Goal: Information Seeking & Learning: Check status

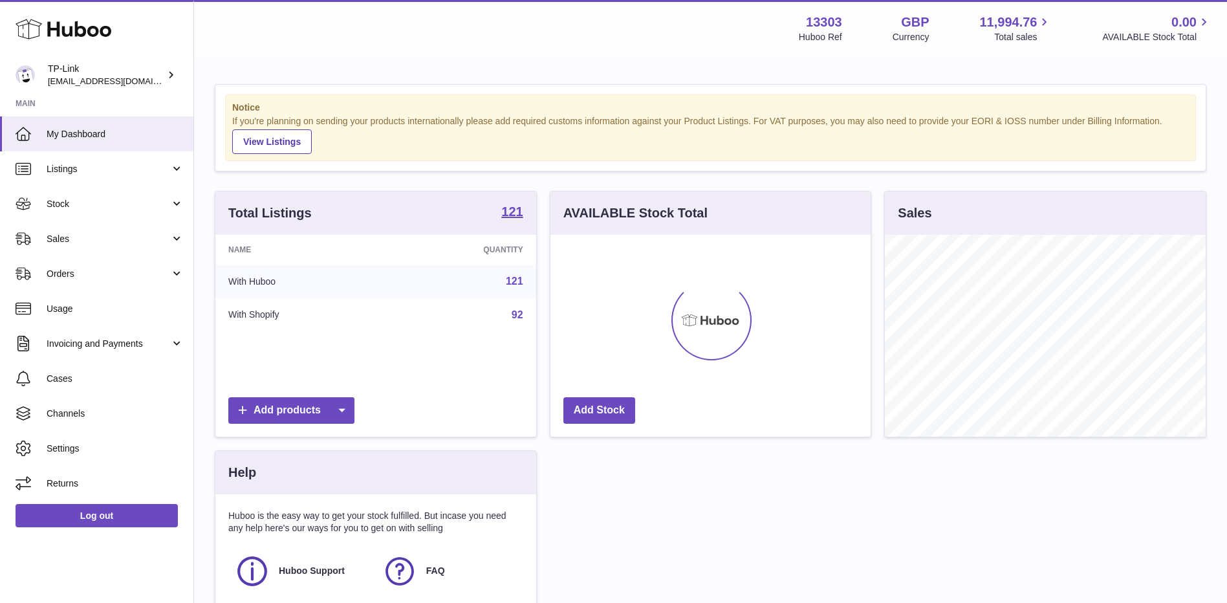
scroll to position [202, 320]
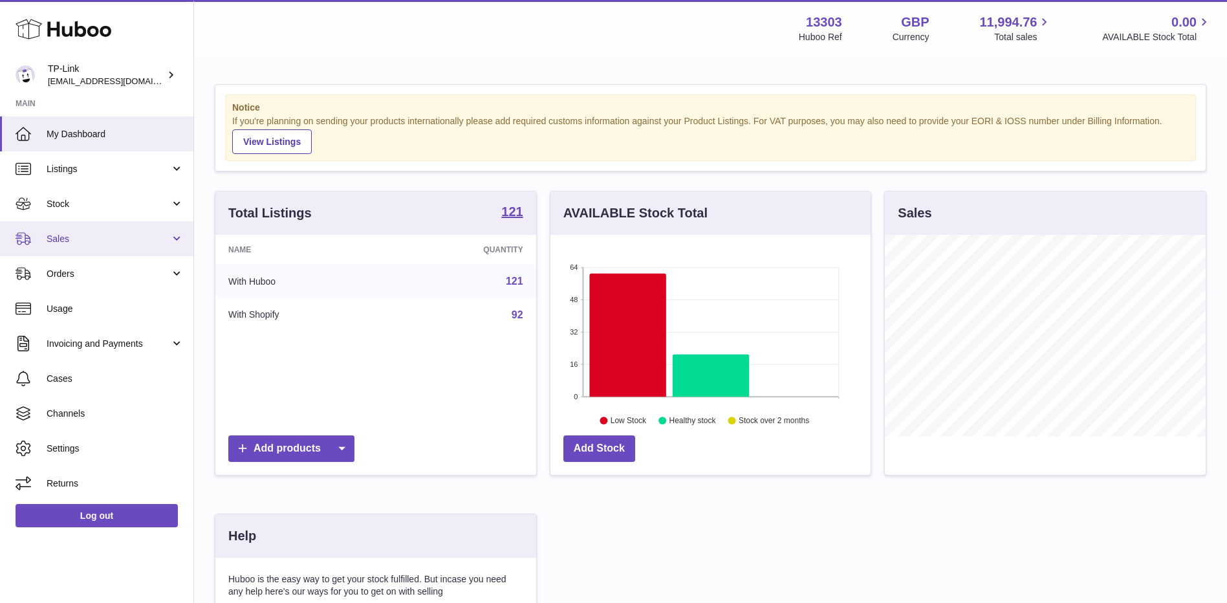
click at [63, 243] on span "Sales" at bounding box center [109, 239] width 124 height 12
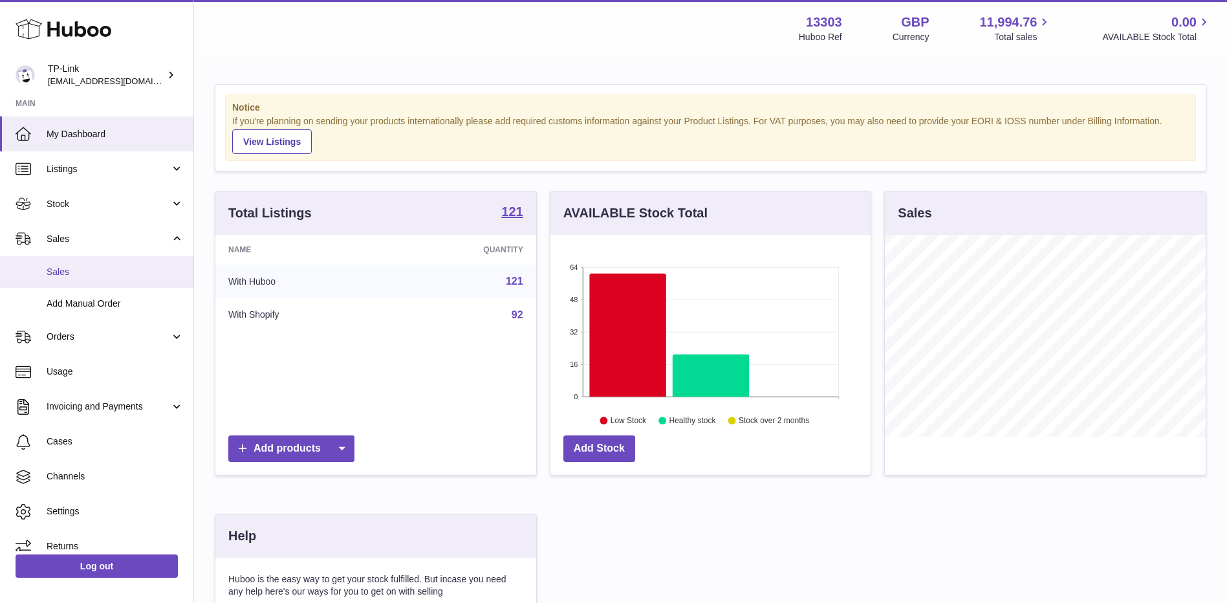
click at [61, 273] on span "Sales" at bounding box center [115, 272] width 137 height 12
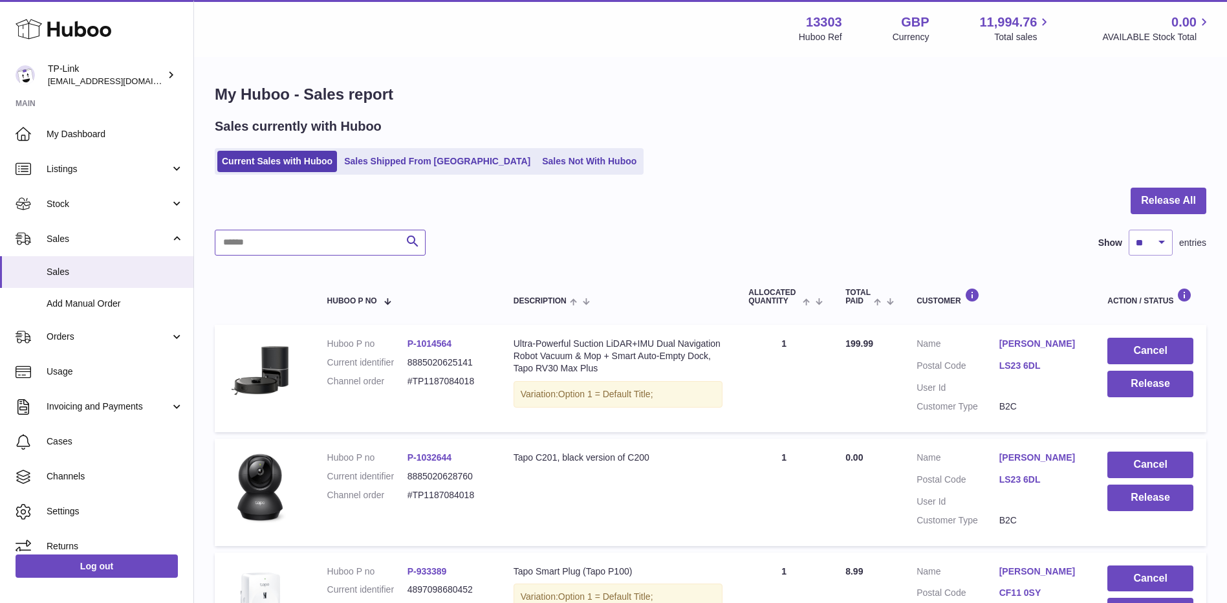
click at [330, 243] on input "text" at bounding box center [320, 243] width 211 height 26
paste input "**********"
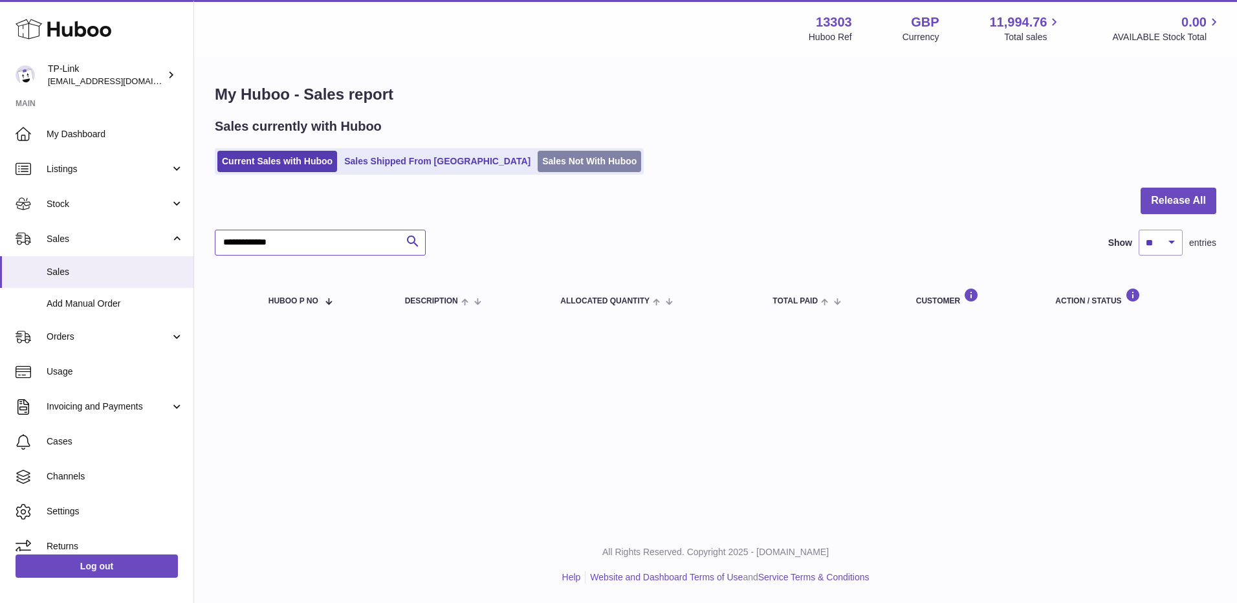
type input "**********"
click at [538, 166] on link "Sales Not With Huboo" at bounding box center [590, 161] width 104 height 21
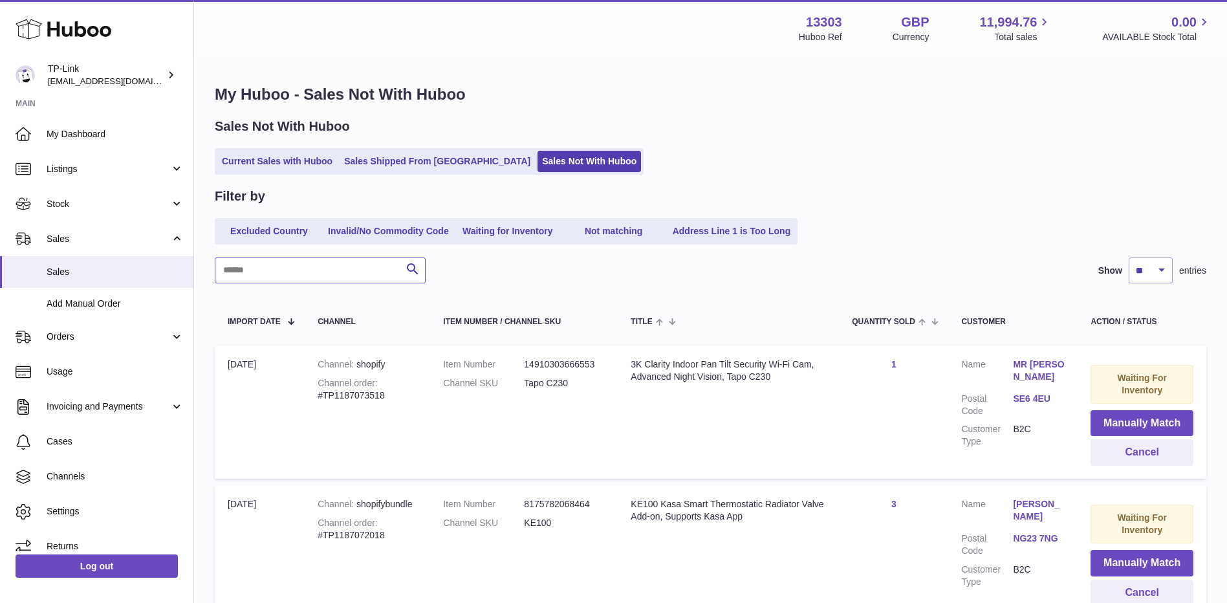
click at [333, 273] on input "text" at bounding box center [320, 270] width 211 height 26
paste input "**********"
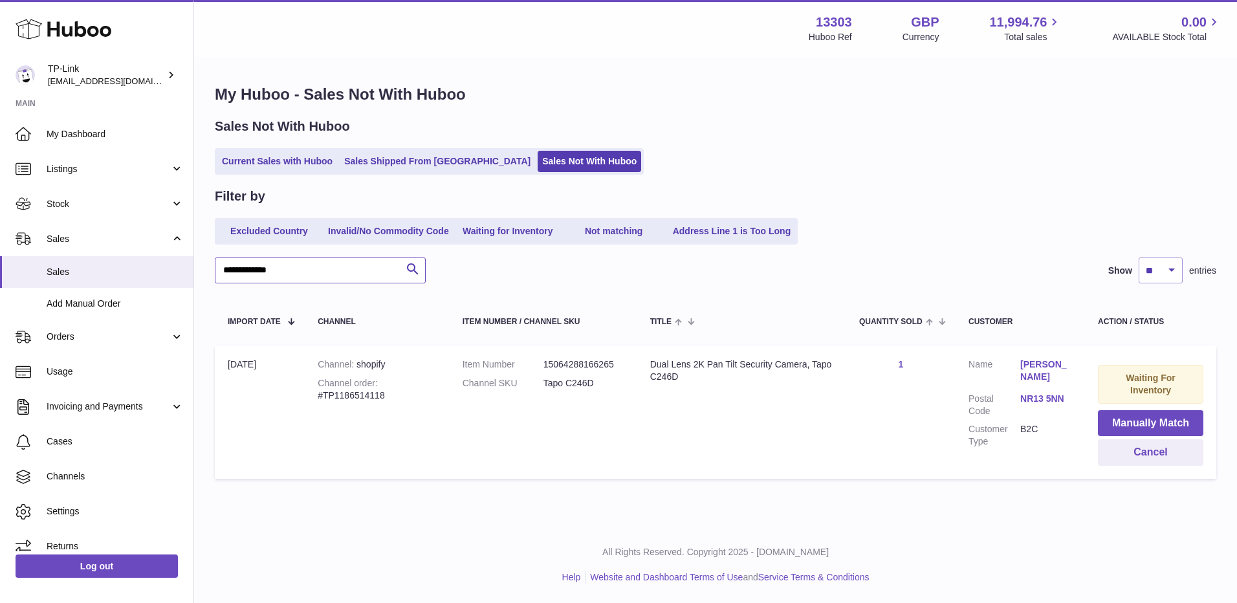
drag, startPoint x: 313, startPoint y: 261, endPoint x: 209, endPoint y: 272, distance: 104.7
click at [209, 272] on div "**********" at bounding box center [715, 284] width 1043 height 453
paste input "text"
drag, startPoint x: 333, startPoint y: 267, endPoint x: 218, endPoint y: 272, distance: 115.3
click at [219, 272] on input "**********" at bounding box center [320, 270] width 211 height 26
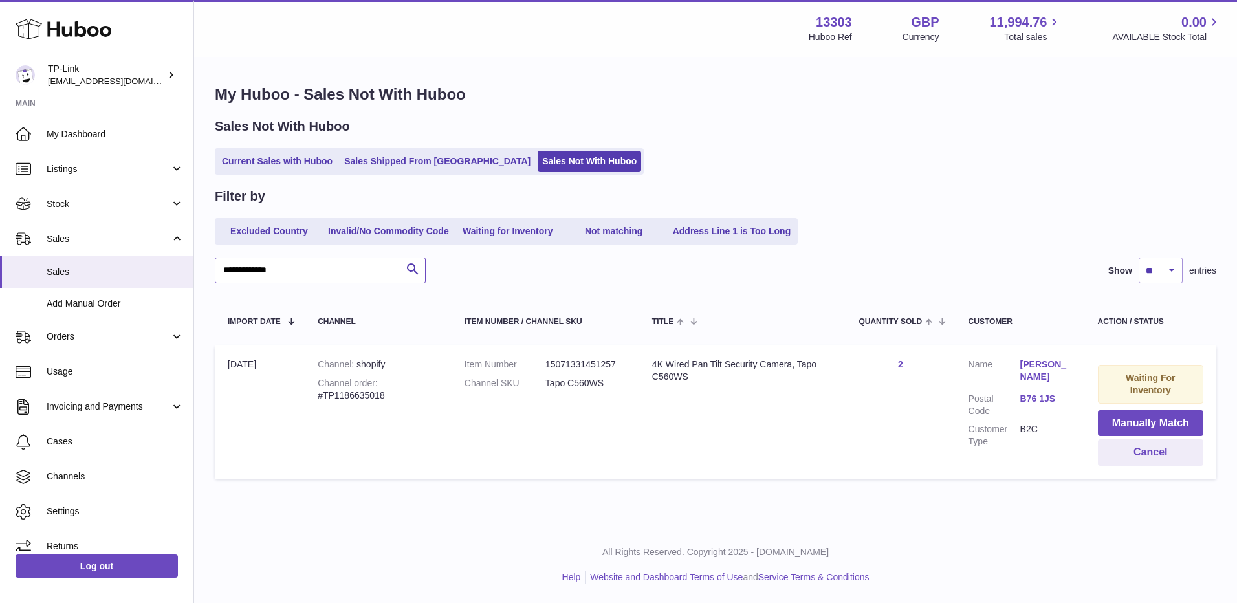
paste input "text"
type input "**********"
click at [287, 164] on link "Current Sales with Huboo" at bounding box center [277, 161] width 120 height 21
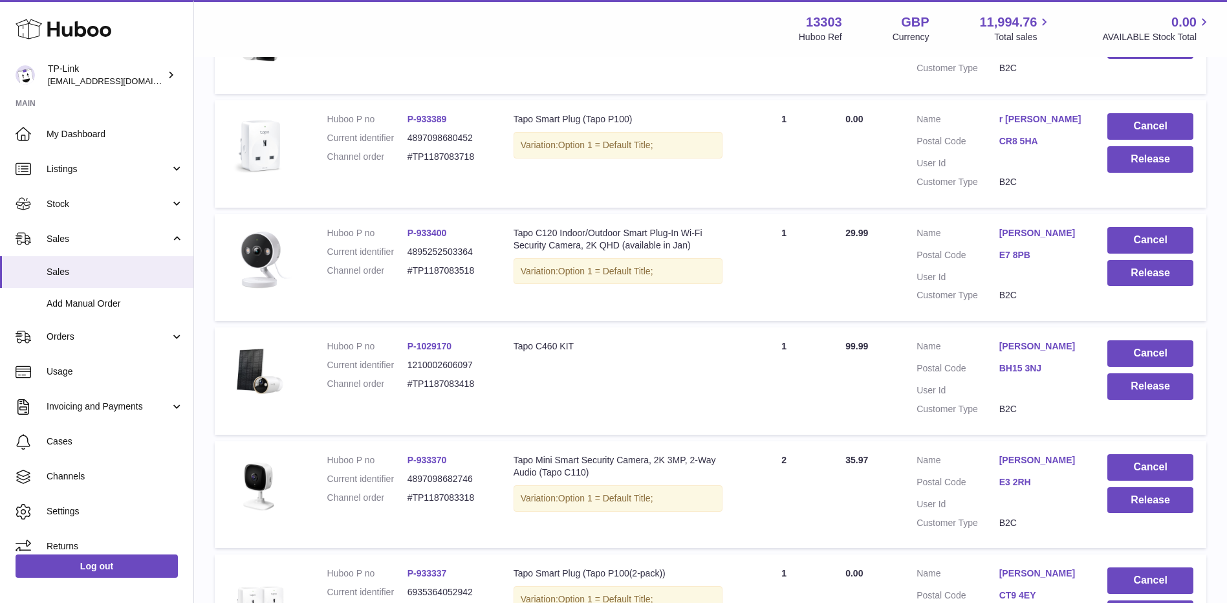
scroll to position [993, 0]
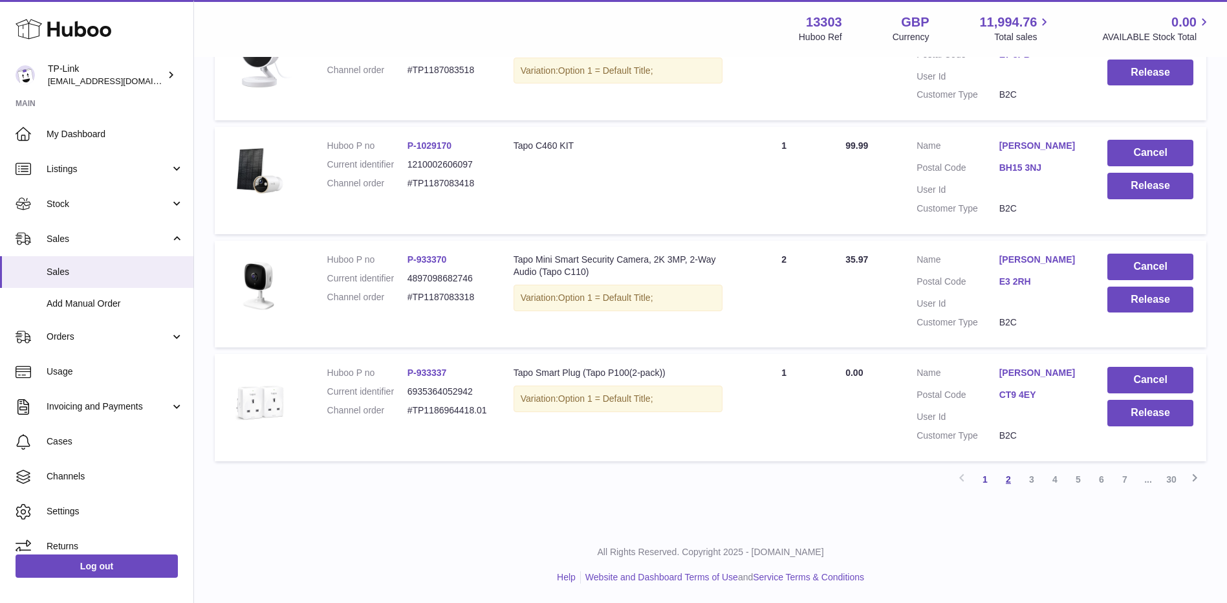
click at [1007, 484] on link "2" at bounding box center [1008, 479] width 23 height 23
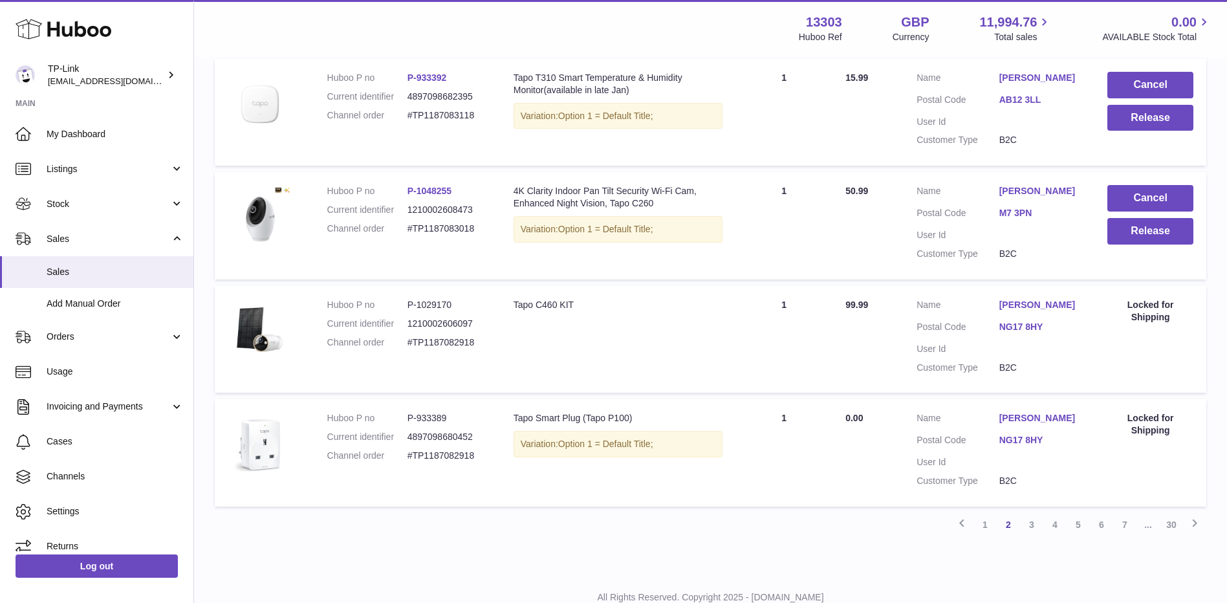
scroll to position [964, 0]
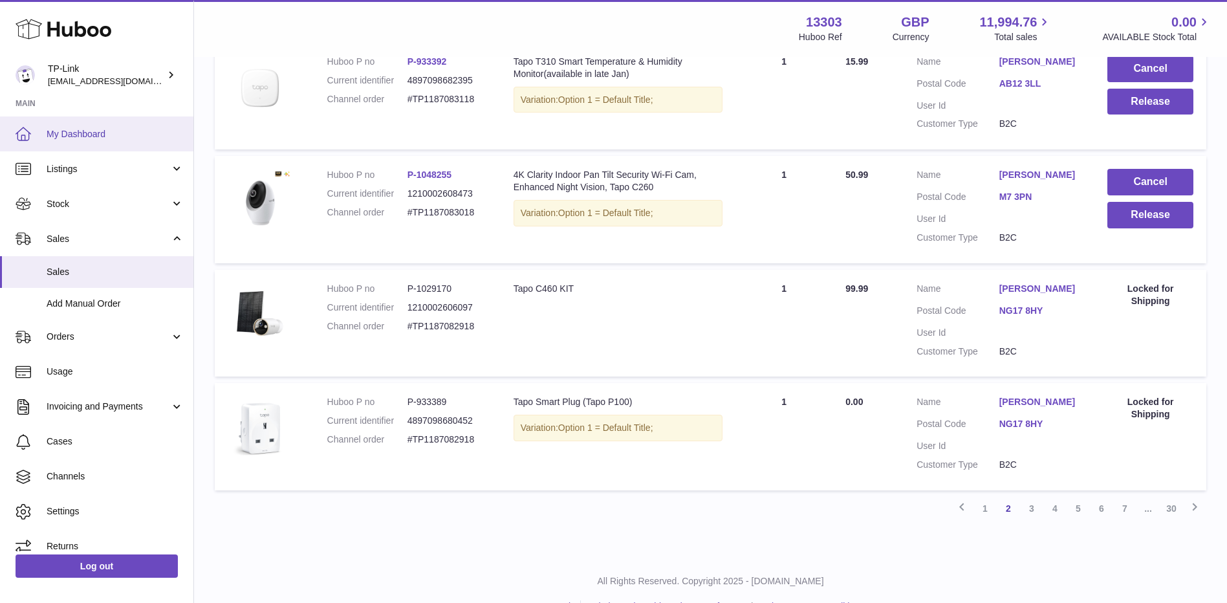
click at [83, 131] on span "My Dashboard" at bounding box center [115, 134] width 137 height 12
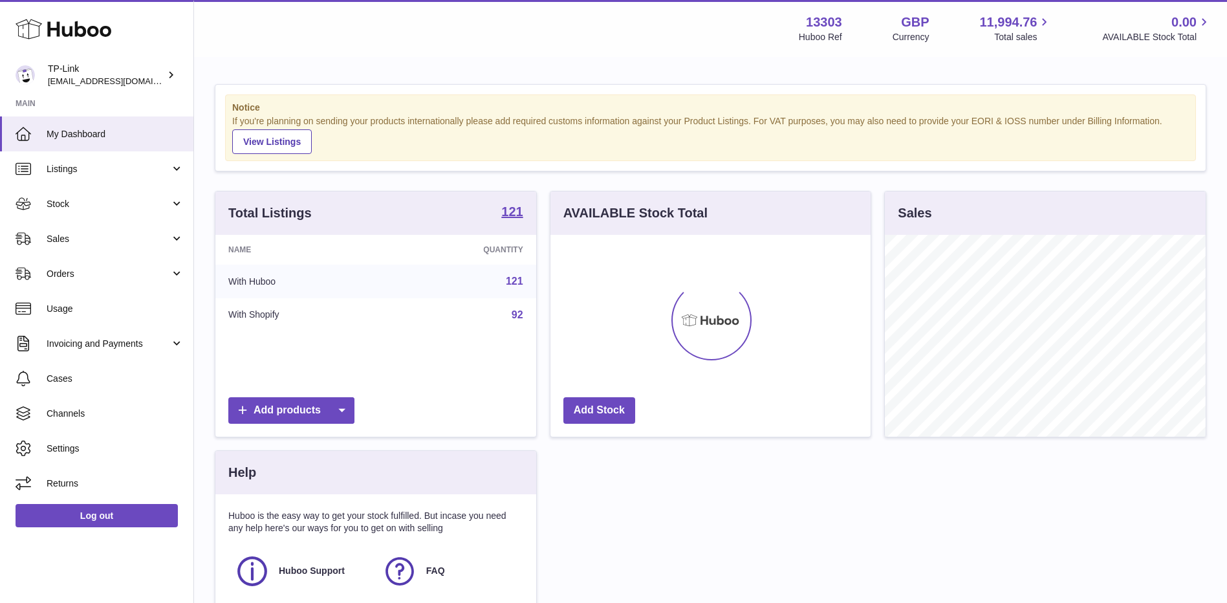
scroll to position [202, 320]
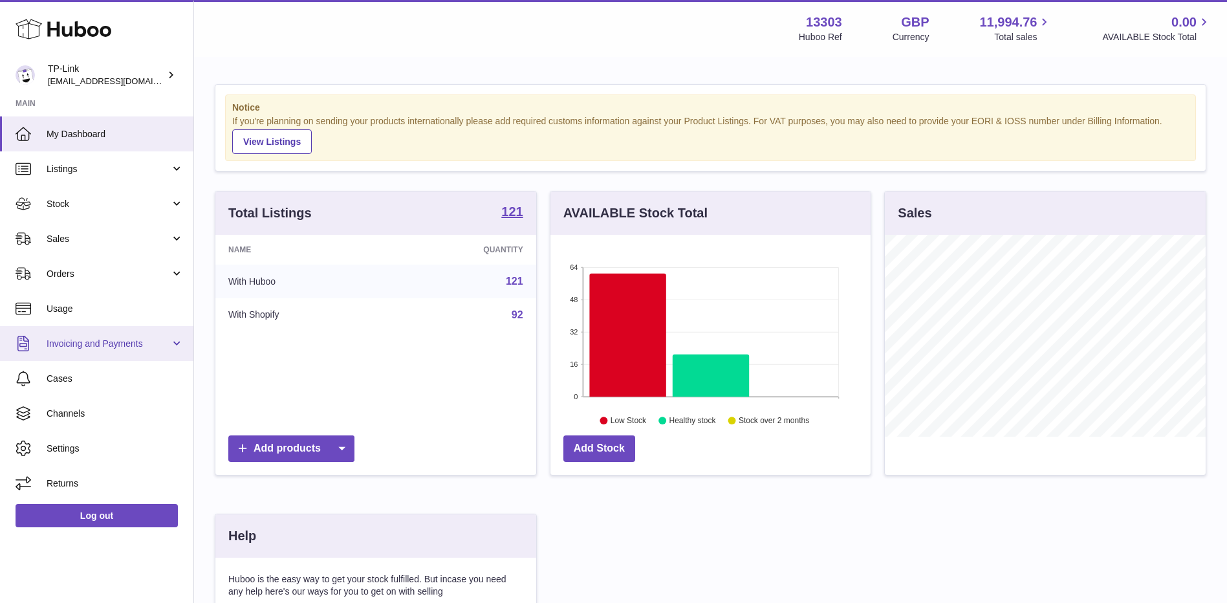
click at [93, 353] on link "Invoicing and Payments" at bounding box center [96, 343] width 193 height 35
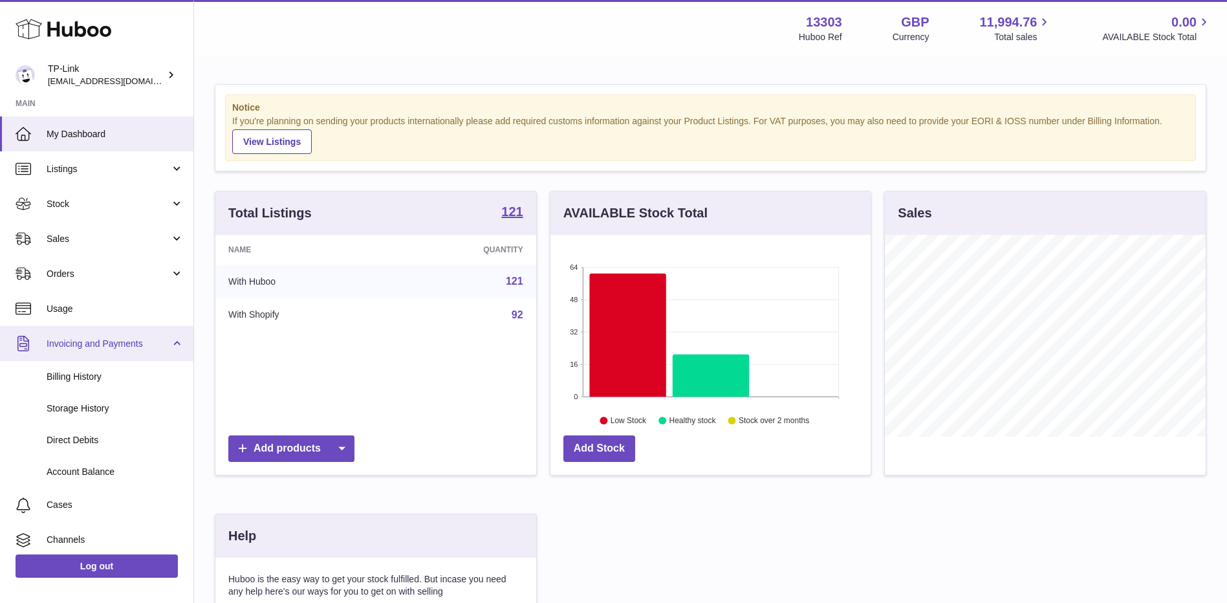
click at [85, 348] on span "Invoicing and Payments" at bounding box center [109, 344] width 124 height 12
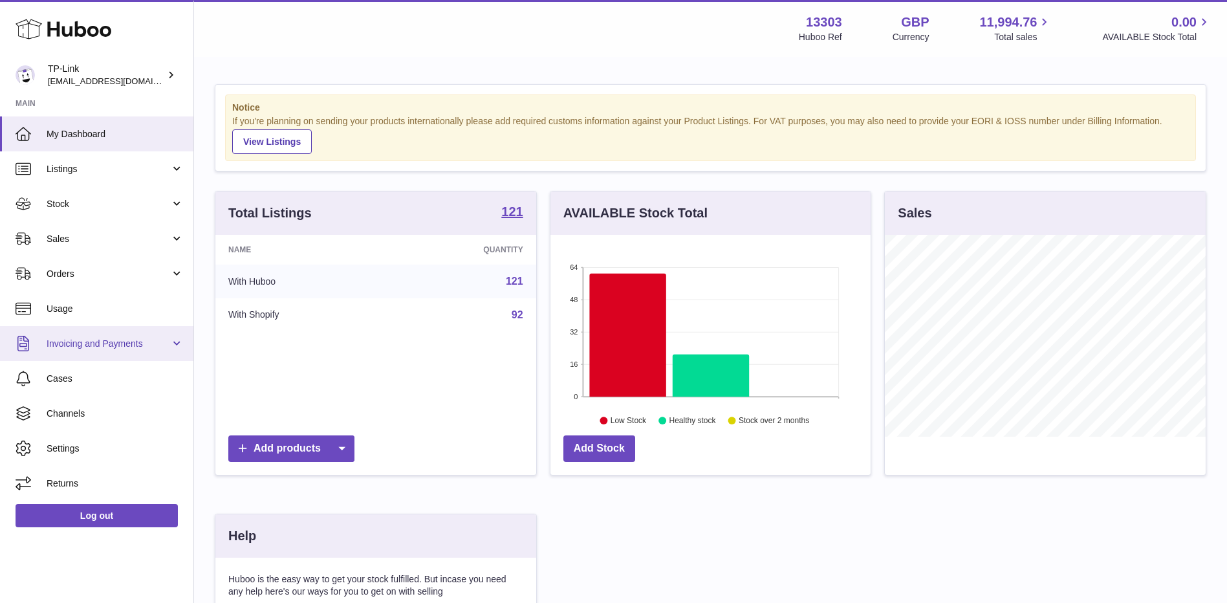
click at [100, 347] on span "Invoicing and Payments" at bounding box center [109, 344] width 124 height 12
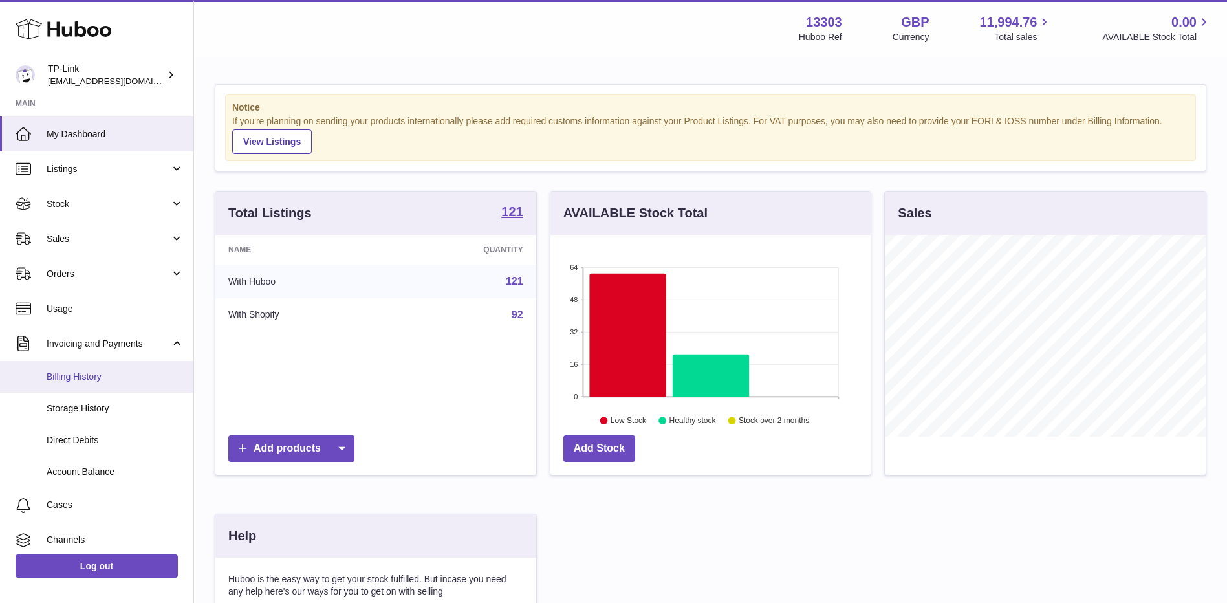
click at [103, 383] on link "Billing History" at bounding box center [96, 377] width 193 height 32
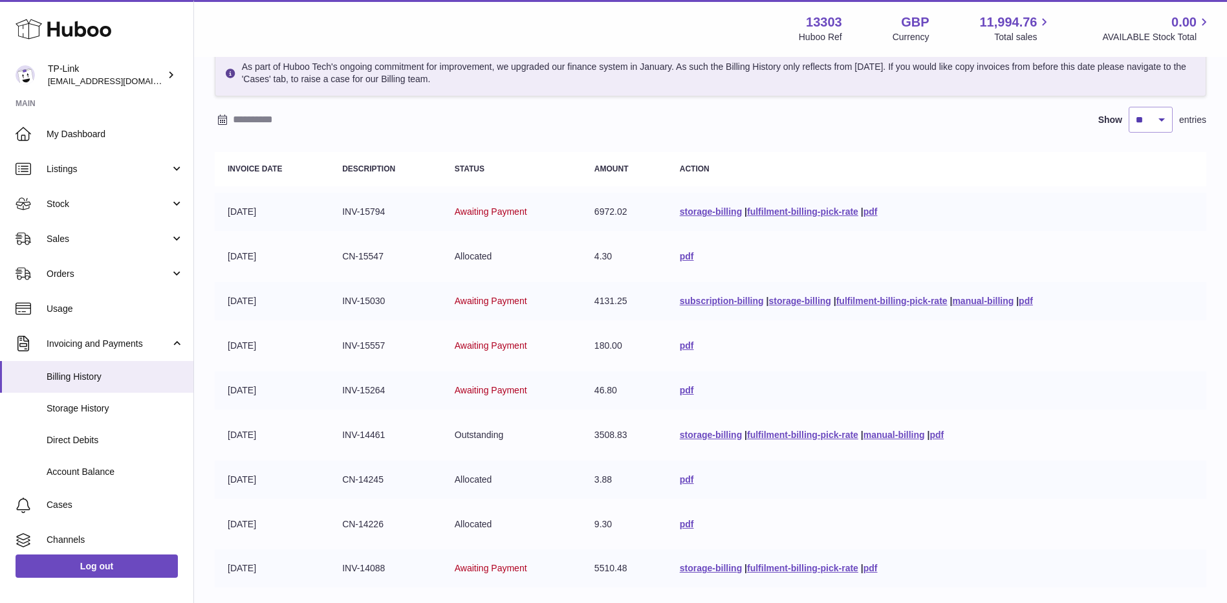
scroll to position [45, 0]
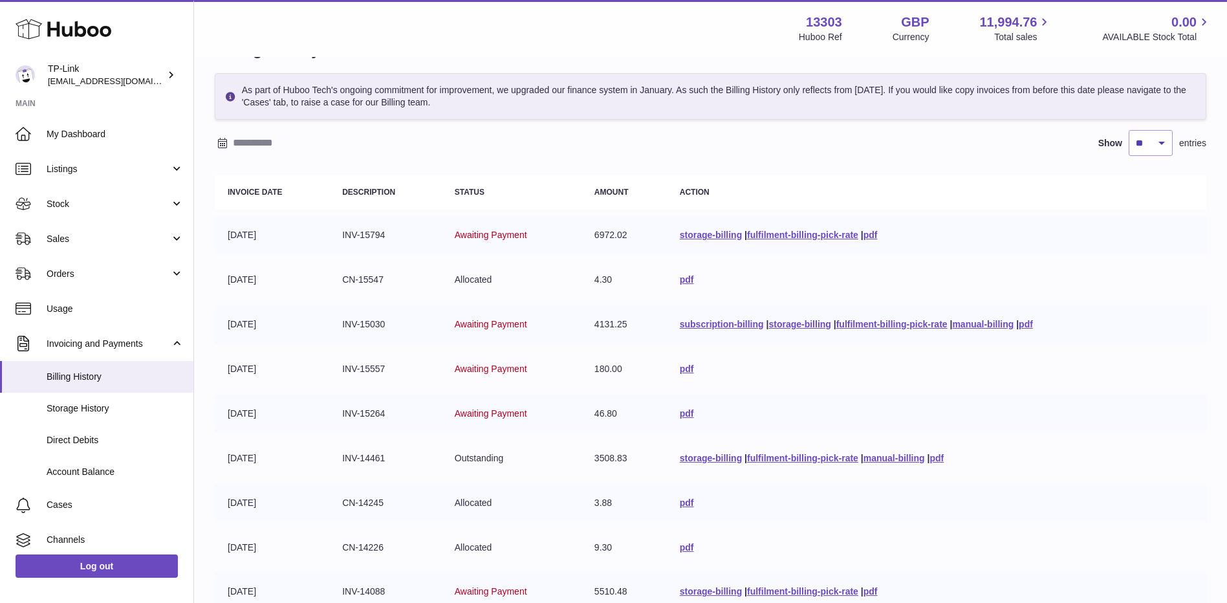
click at [679, 272] on td "pdf" at bounding box center [937, 280] width 540 height 38
click at [683, 278] on link "pdf" at bounding box center [687, 279] width 14 height 10
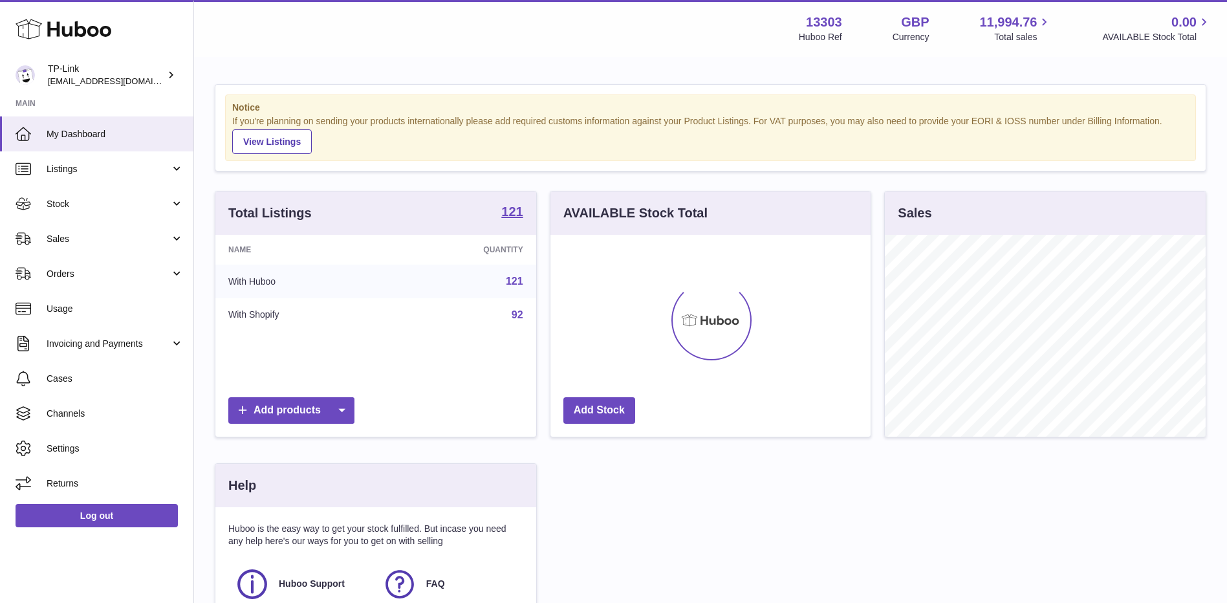
scroll to position [202, 320]
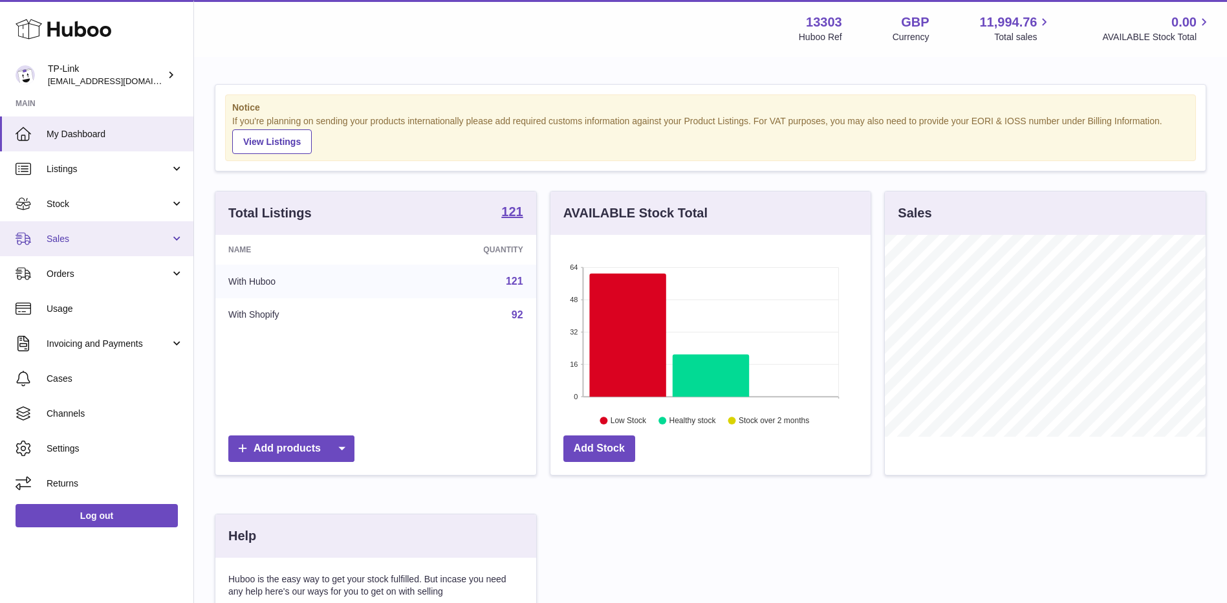
click at [103, 240] on span "Sales" at bounding box center [109, 239] width 124 height 12
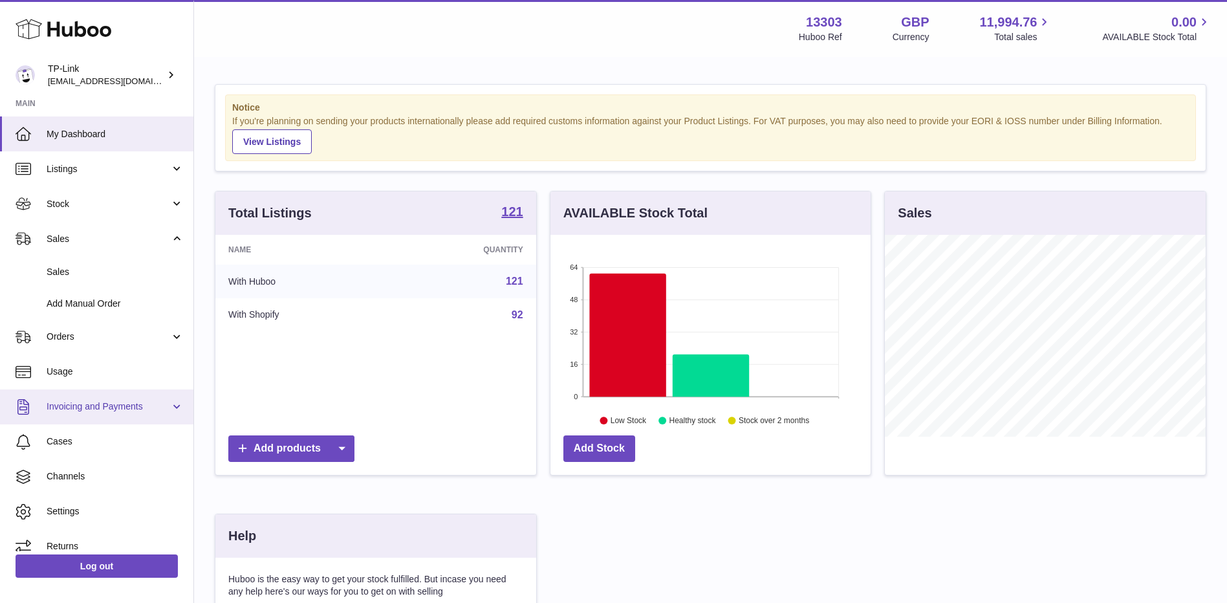
click at [90, 410] on span "Invoicing and Payments" at bounding box center [109, 406] width 124 height 12
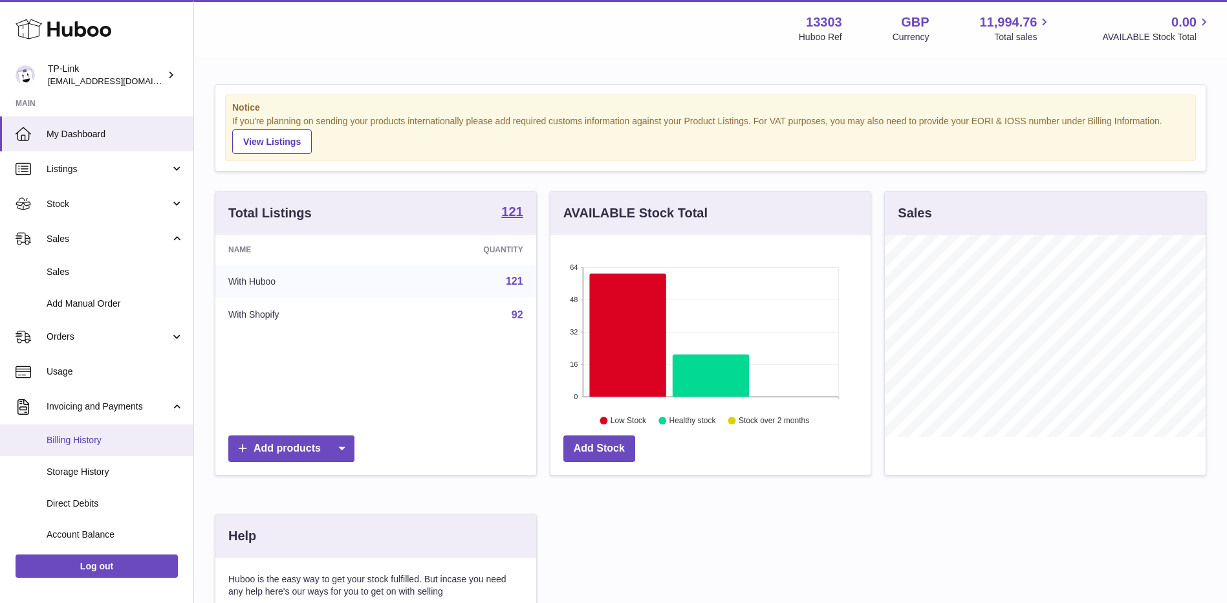
click at [86, 439] on span "Billing History" at bounding box center [115, 440] width 137 height 12
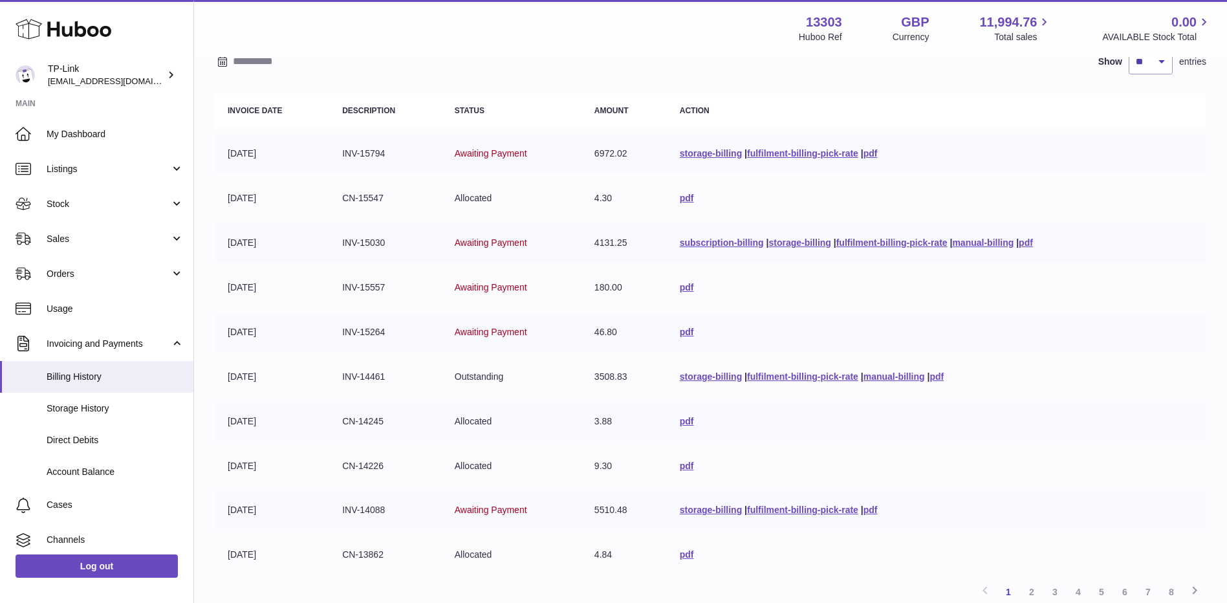
scroll to position [239, 0]
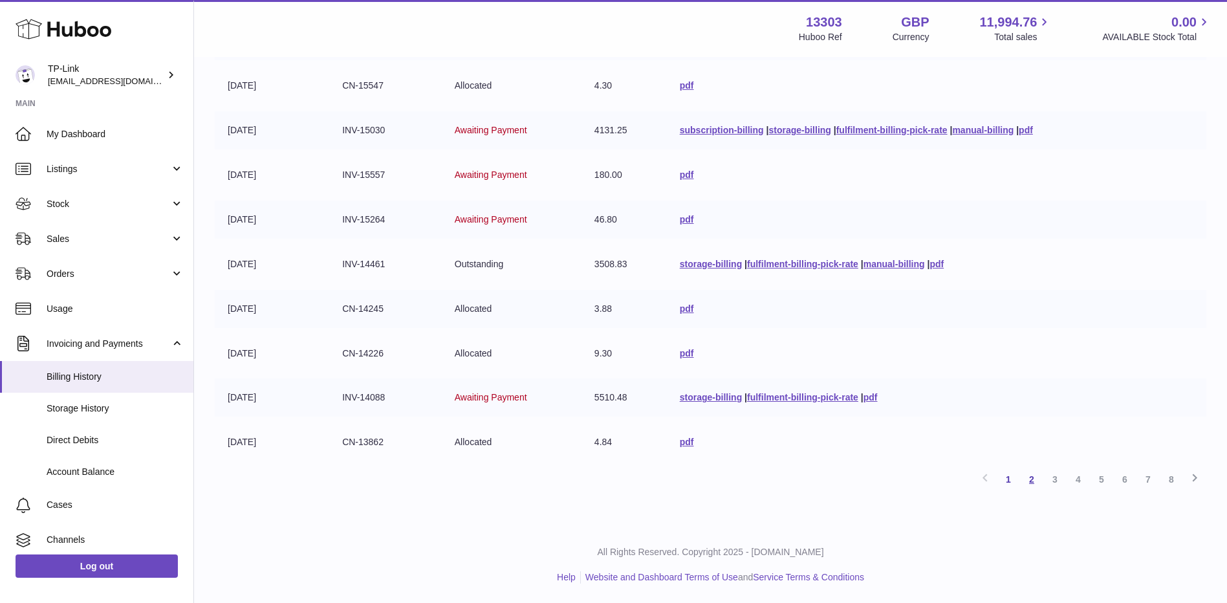
click at [1033, 480] on link "2" at bounding box center [1031, 479] width 23 height 23
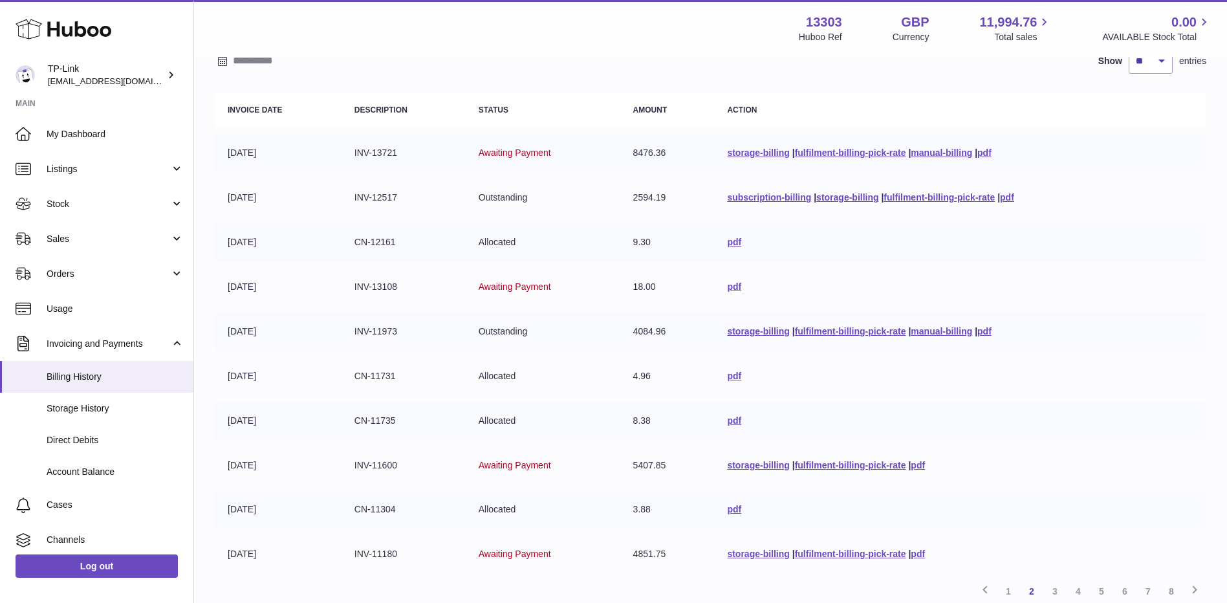
scroll to position [109, 0]
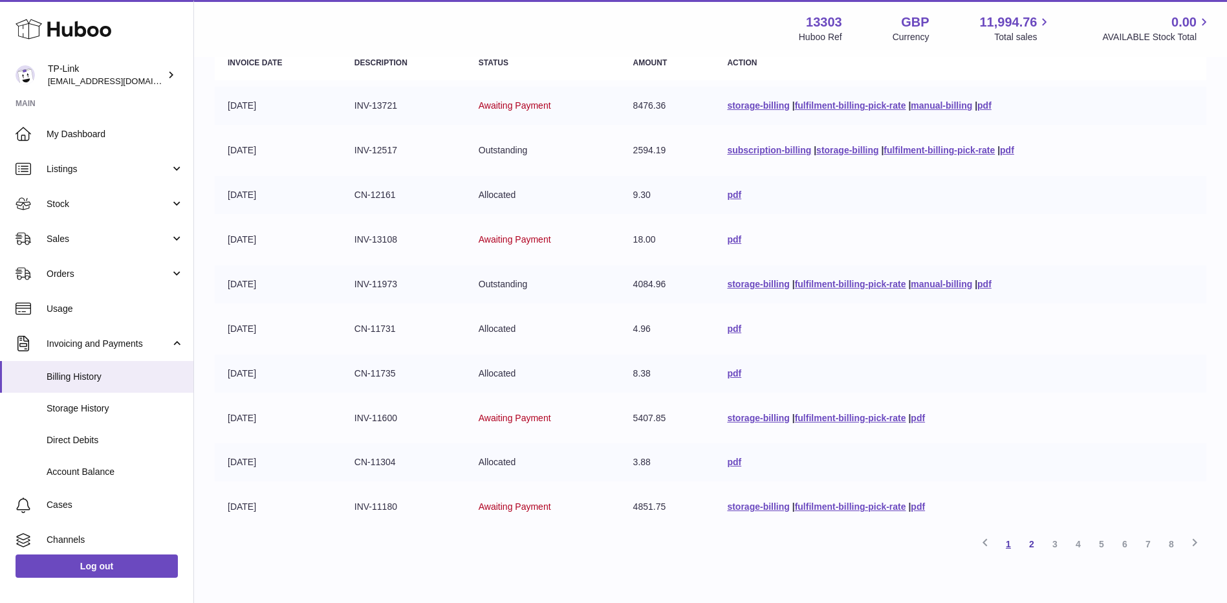
click at [1016, 548] on link "1" at bounding box center [1008, 543] width 23 height 23
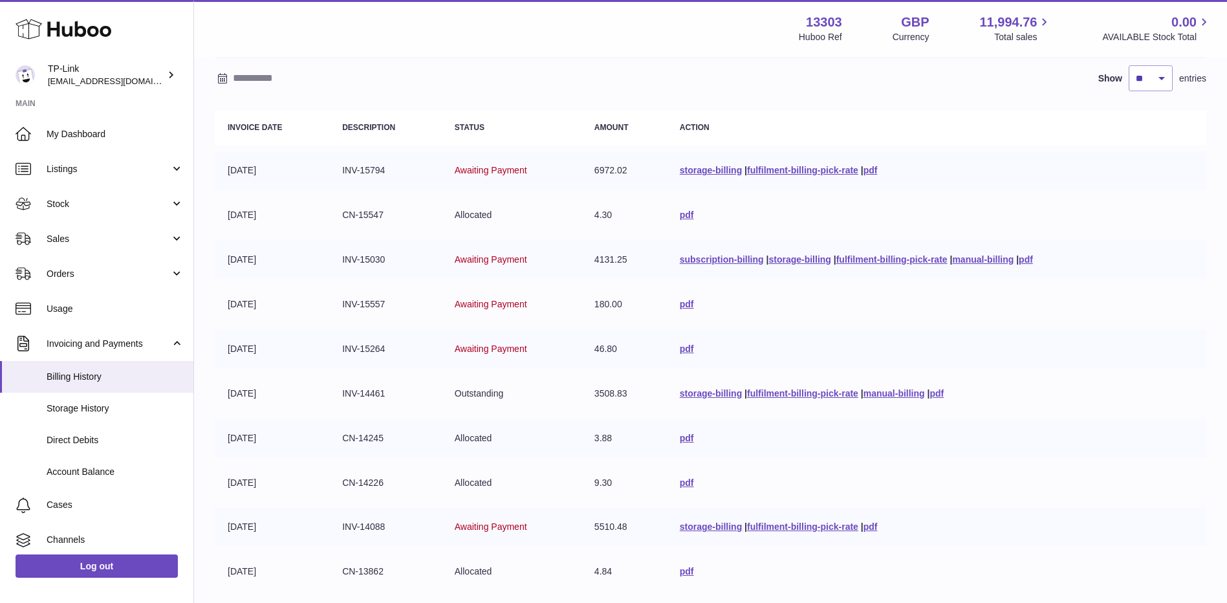
scroll to position [188, 0]
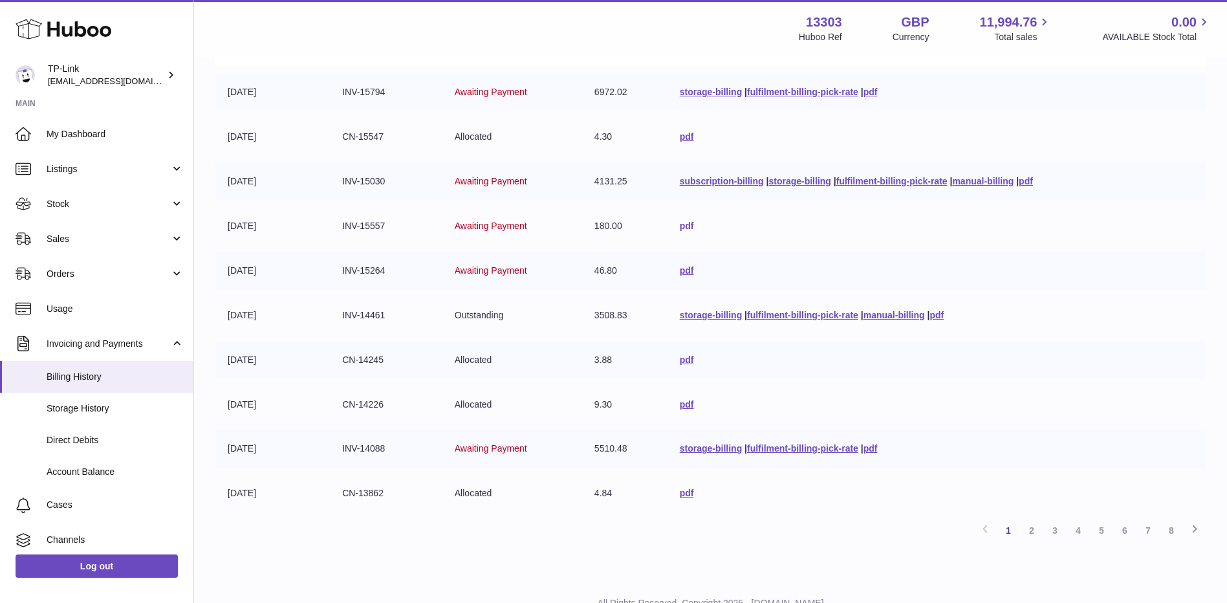
click at [680, 226] on link "pdf" at bounding box center [687, 226] width 14 height 10
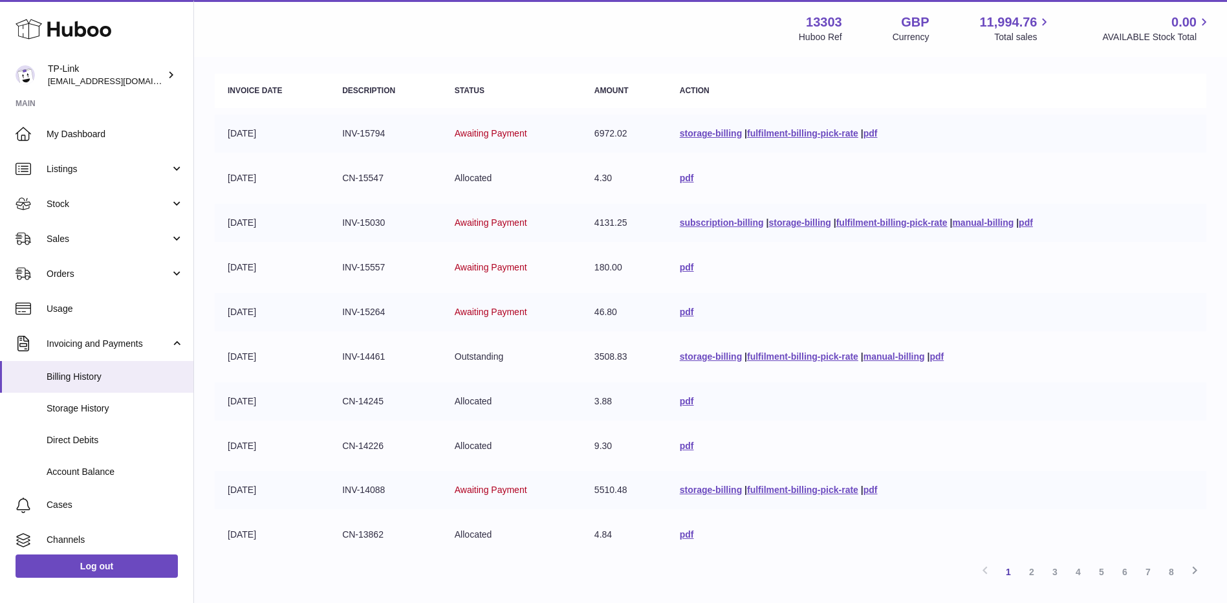
scroll to position [123, 0]
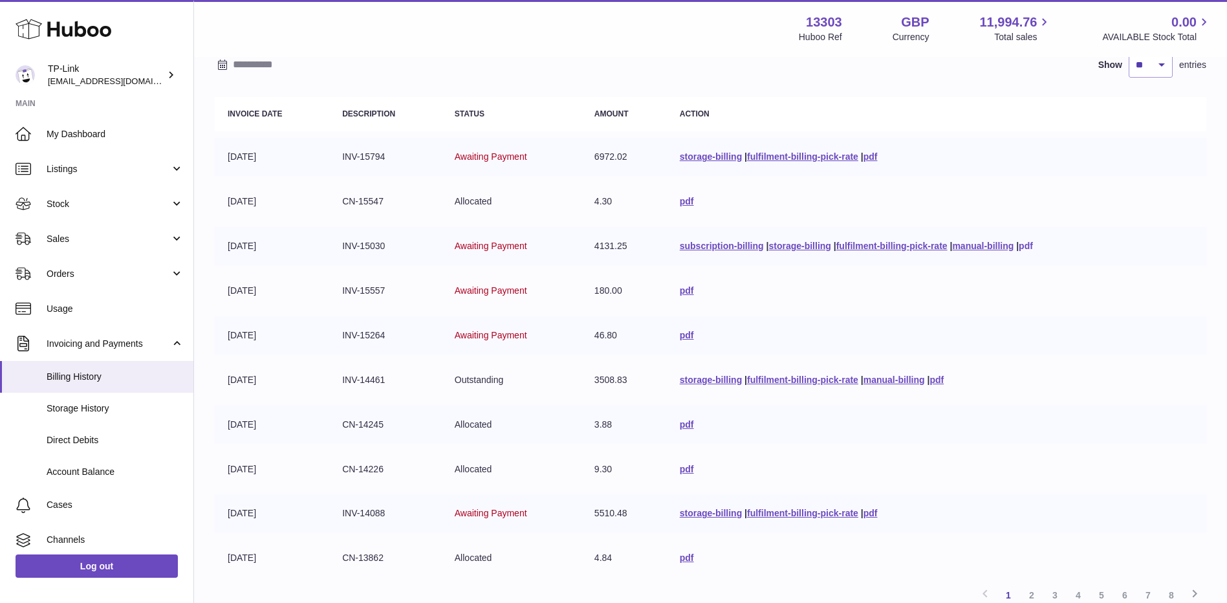
click at [1033, 248] on link "pdf" at bounding box center [1026, 246] width 14 height 10
click at [684, 201] on link "pdf" at bounding box center [687, 201] width 14 height 10
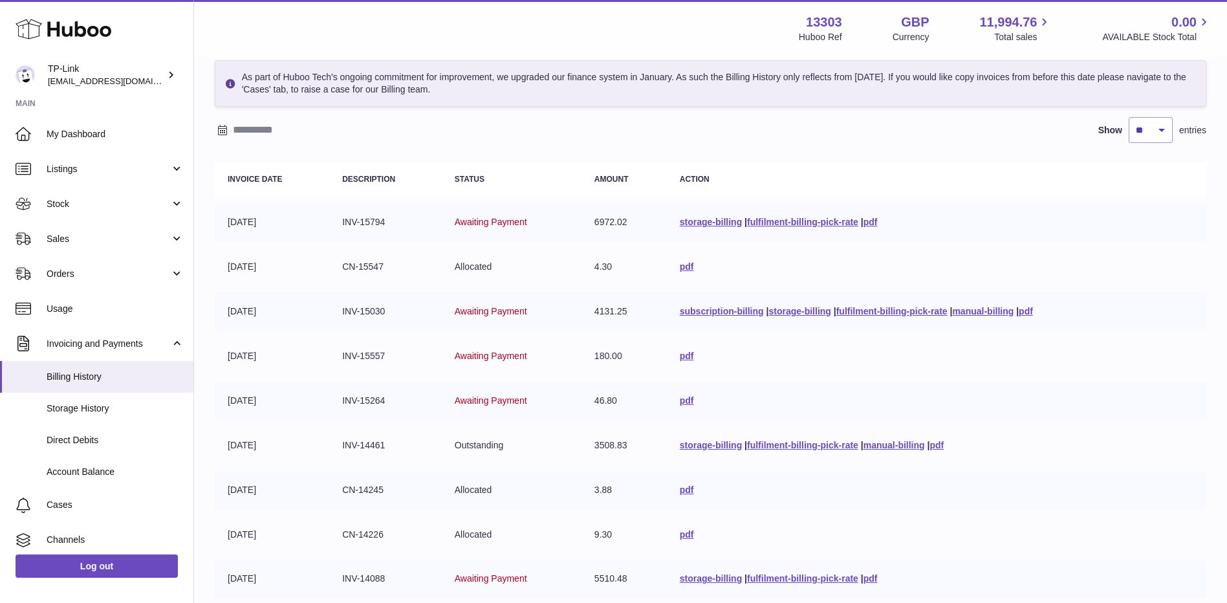
scroll to position [45, 0]
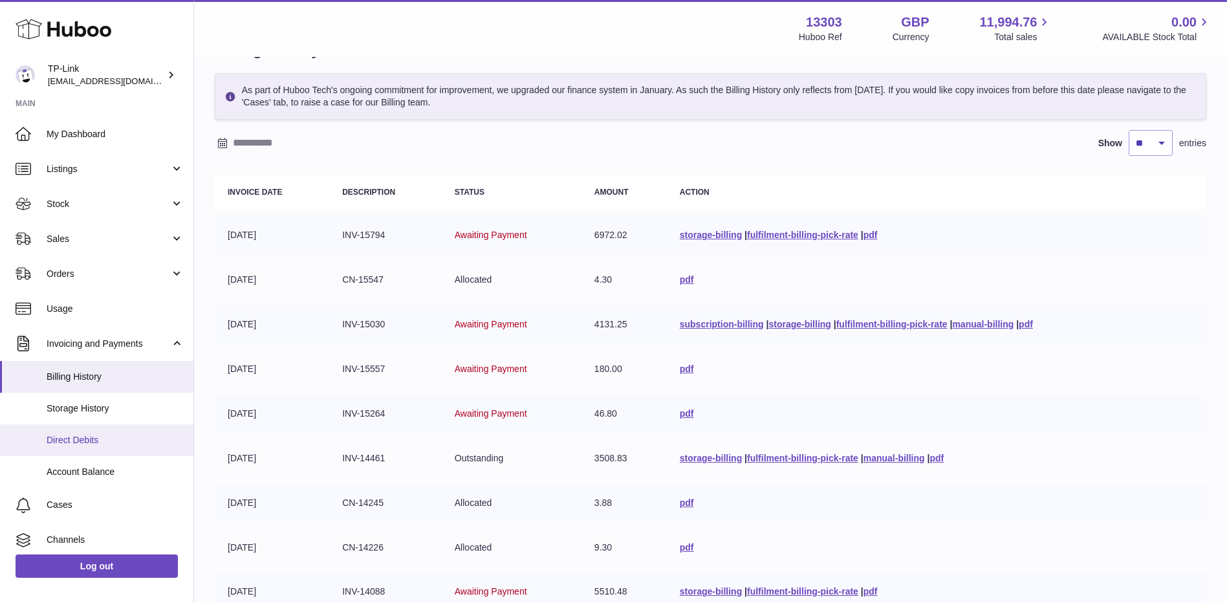
click at [83, 433] on link "Direct Debits" at bounding box center [96, 440] width 193 height 32
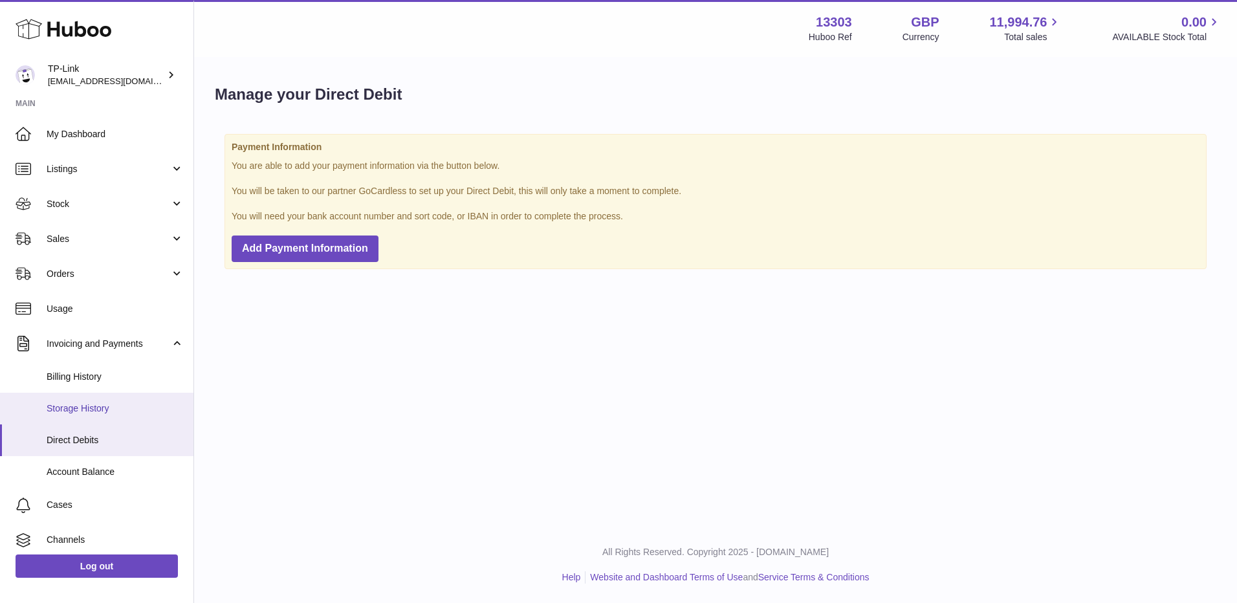
click at [96, 408] on span "Storage History" at bounding box center [115, 408] width 137 height 12
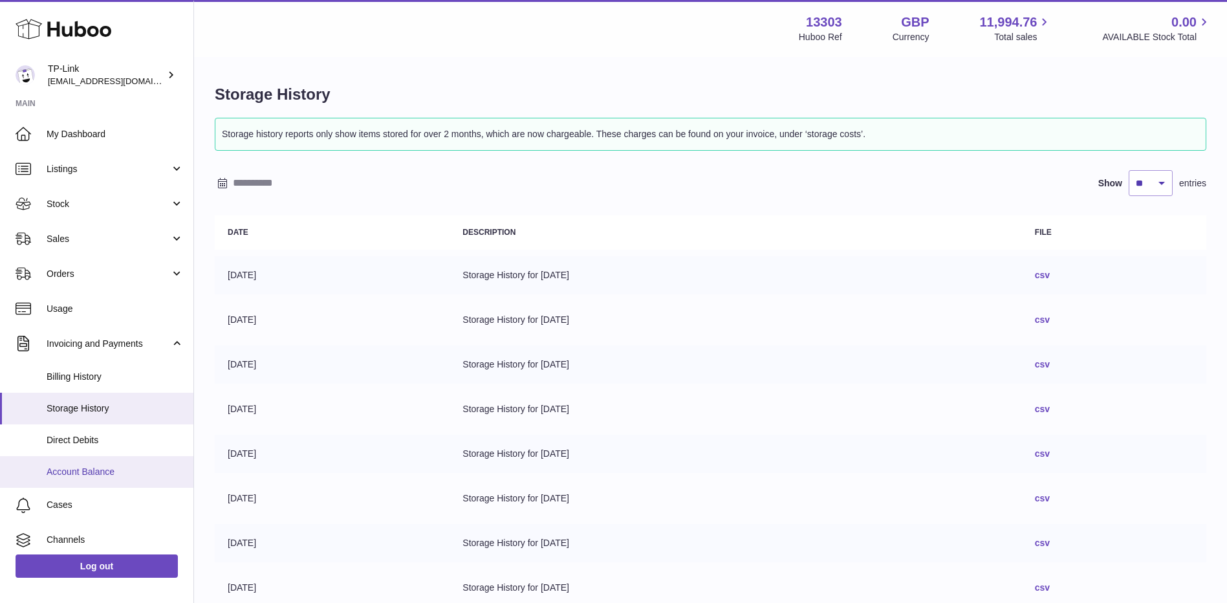
click at [102, 474] on span "Account Balance" at bounding box center [115, 472] width 137 height 12
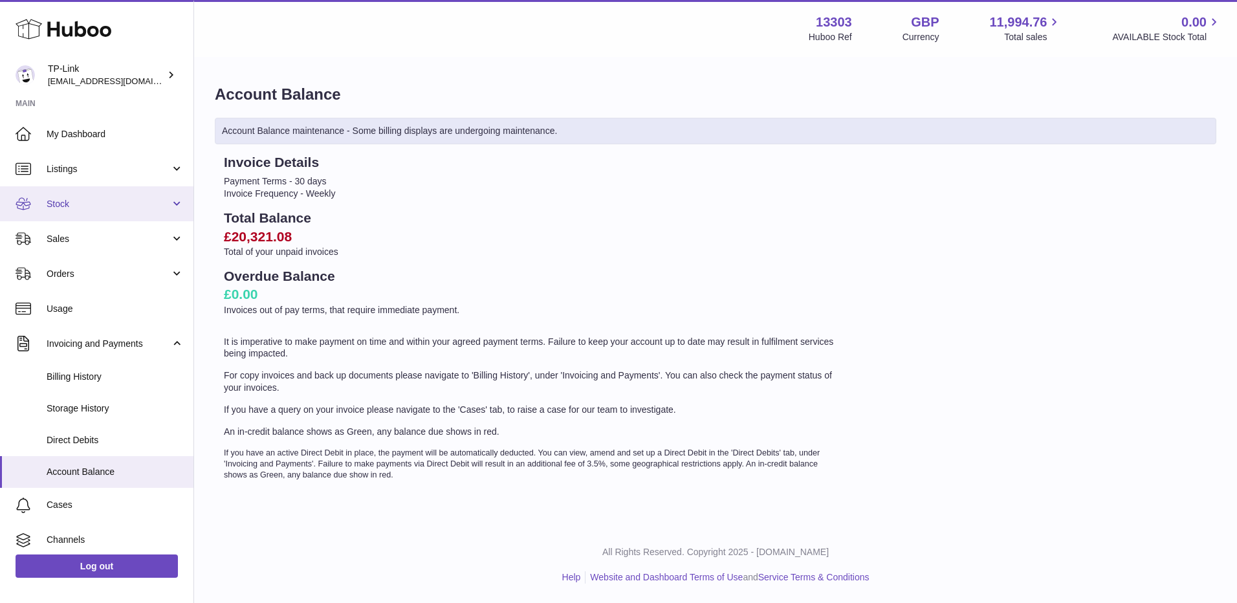
click at [82, 205] on span "Stock" at bounding box center [109, 204] width 124 height 12
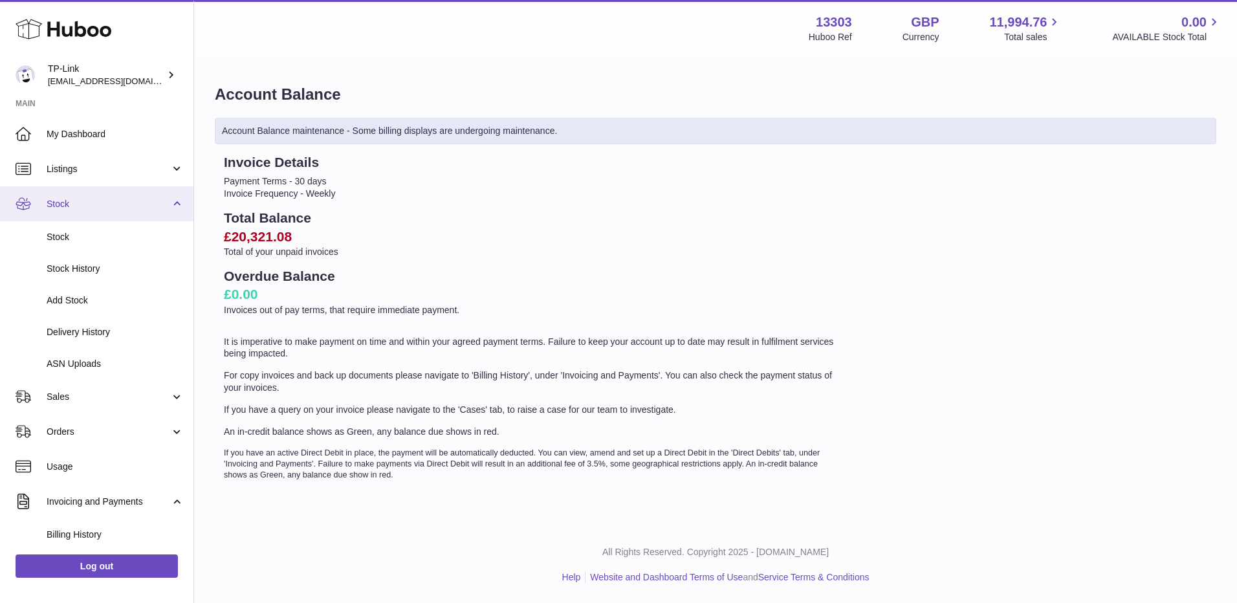
click at [90, 202] on span "Stock" at bounding box center [109, 204] width 124 height 12
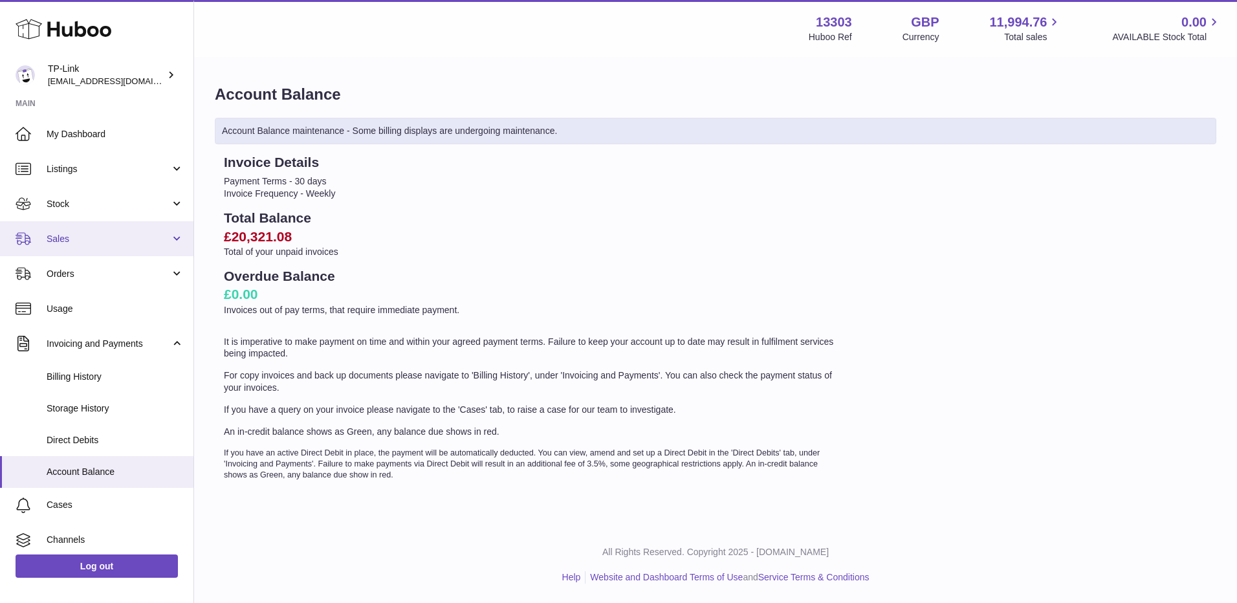
click at [78, 254] on link "Sales" at bounding box center [96, 238] width 193 height 35
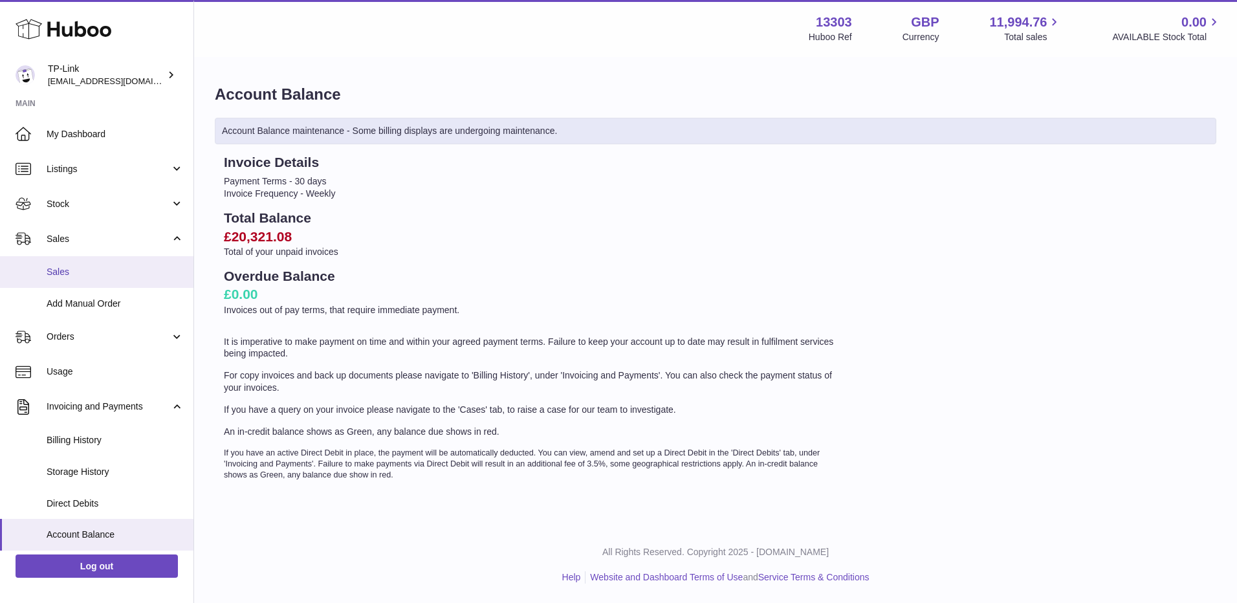
click at [67, 277] on span "Sales" at bounding box center [115, 272] width 137 height 12
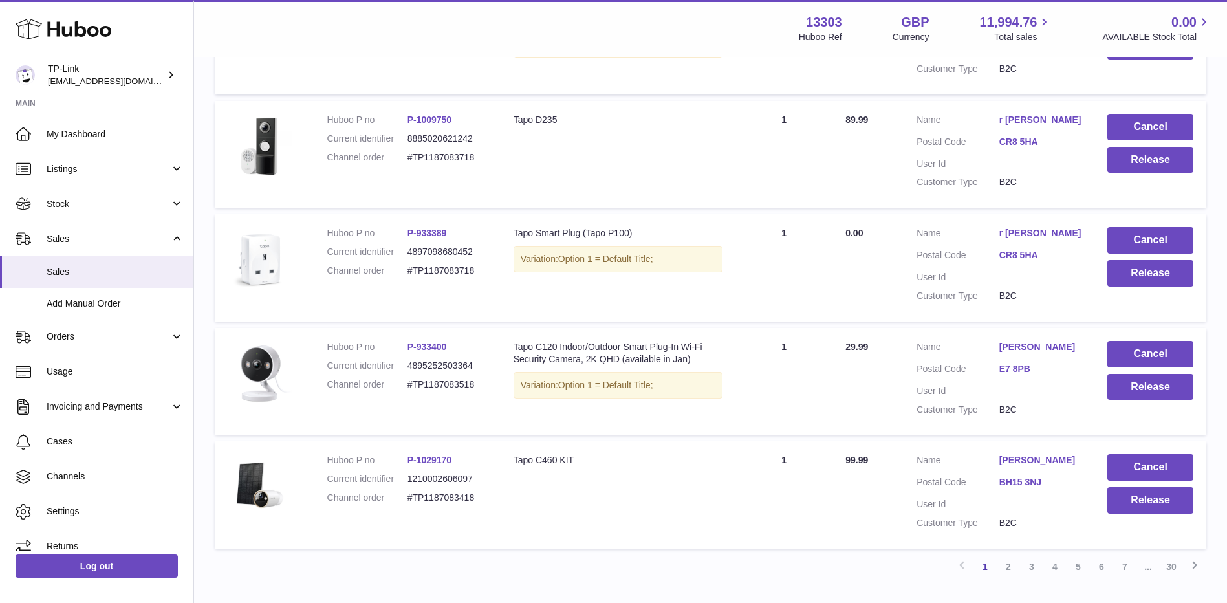
scroll to position [993, 0]
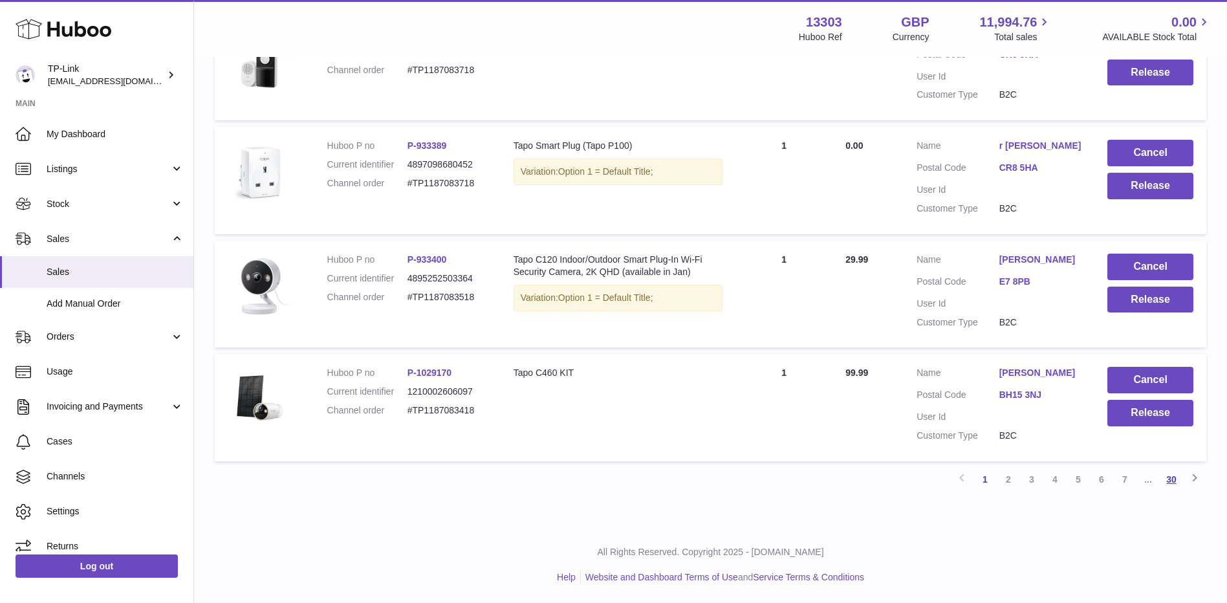
click at [1177, 482] on link "30" at bounding box center [1171, 479] width 23 height 23
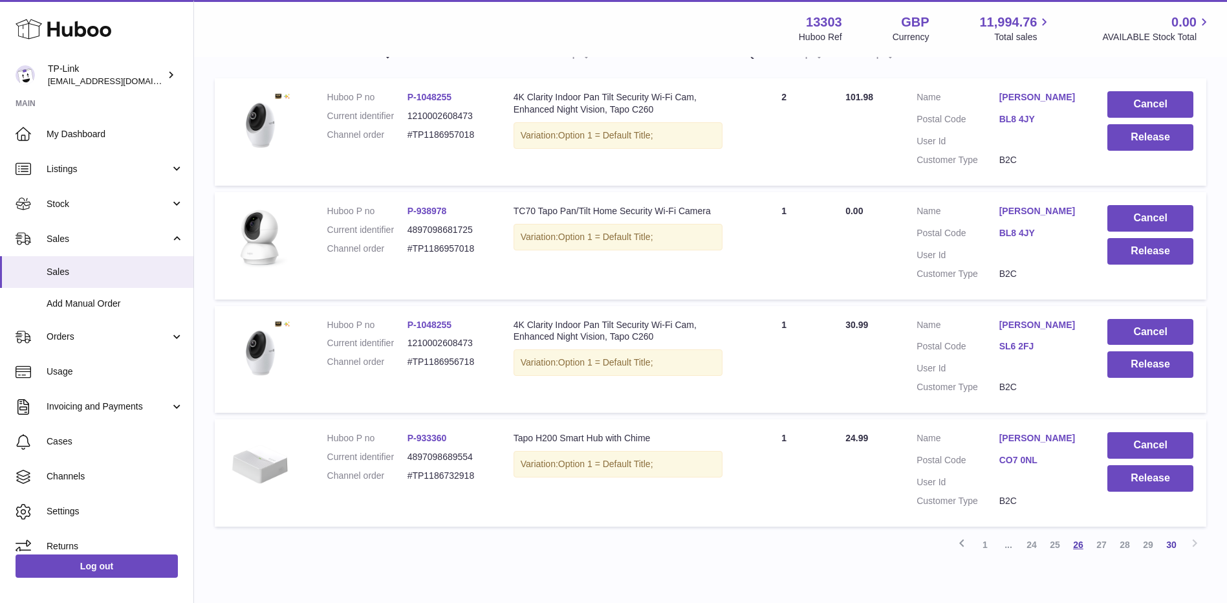
click at [1080, 544] on link "26" at bounding box center [1078, 544] width 23 height 23
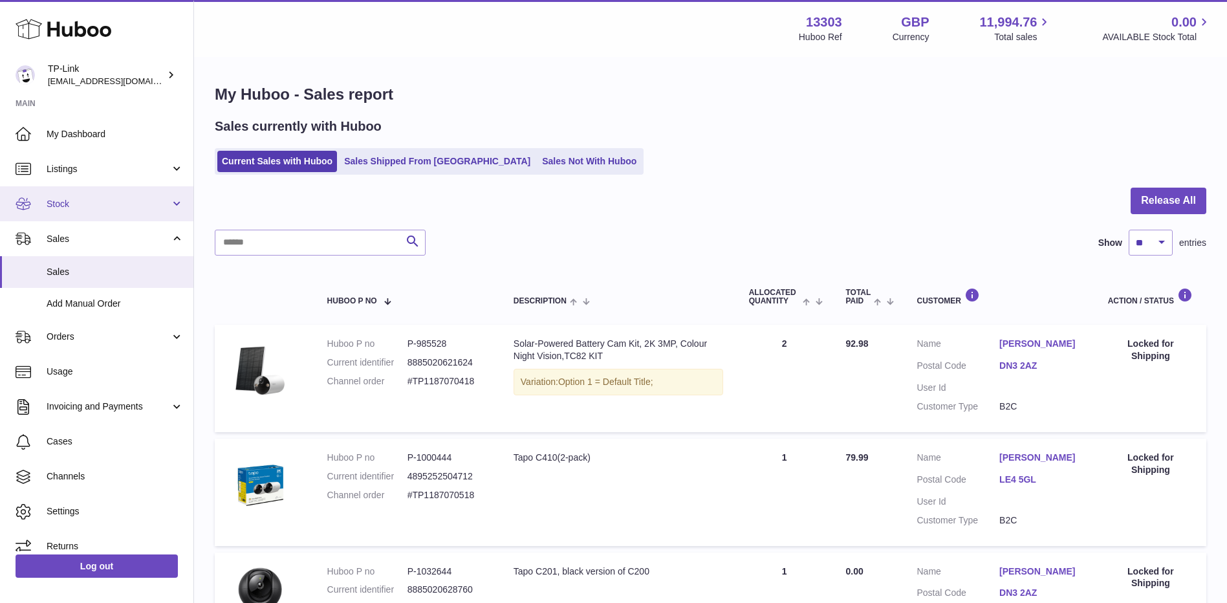
click at [111, 209] on span "Stock" at bounding box center [109, 204] width 124 height 12
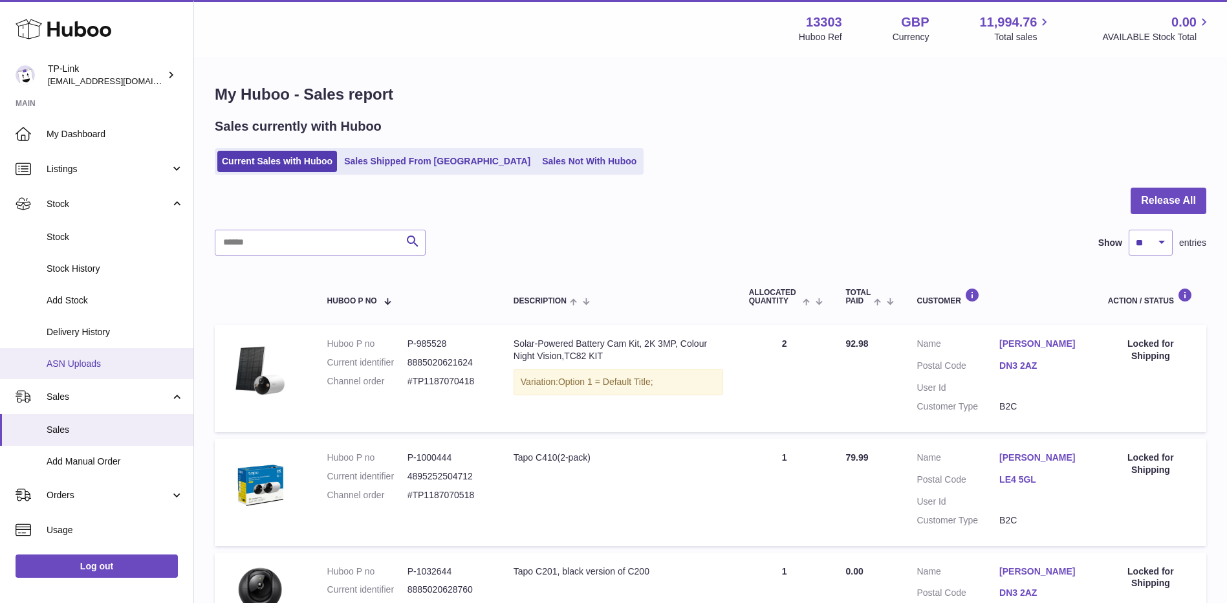
click at [93, 366] on span "ASN Uploads" at bounding box center [115, 364] width 137 height 12
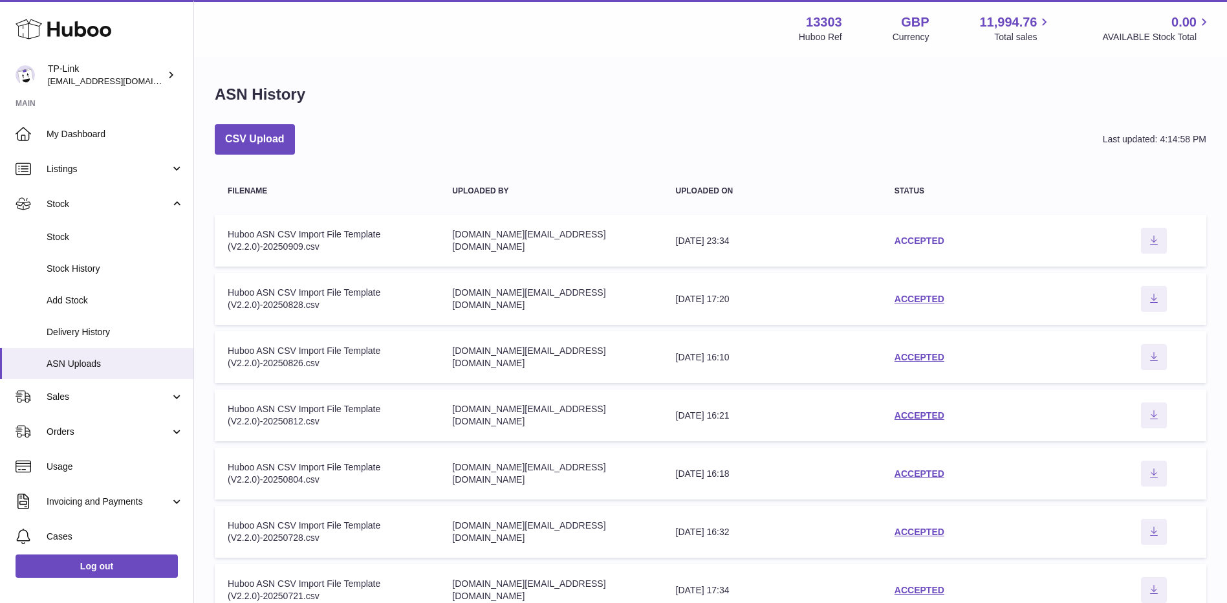
click at [909, 240] on link "ACCEPTED" at bounding box center [920, 240] width 50 height 10
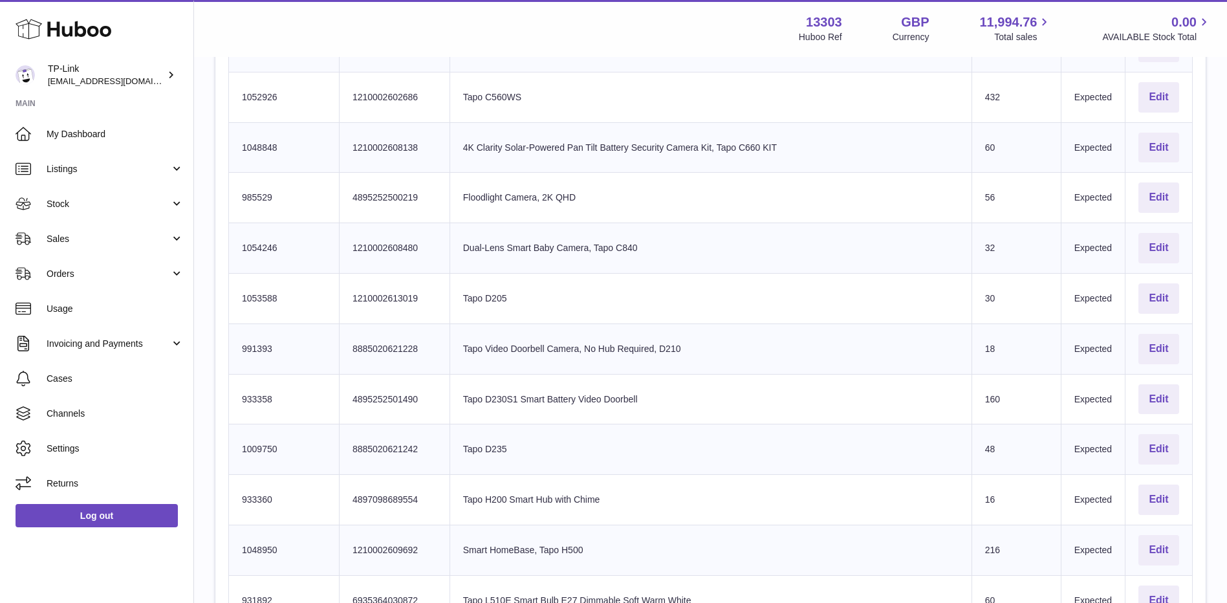
scroll to position [1747, 0]
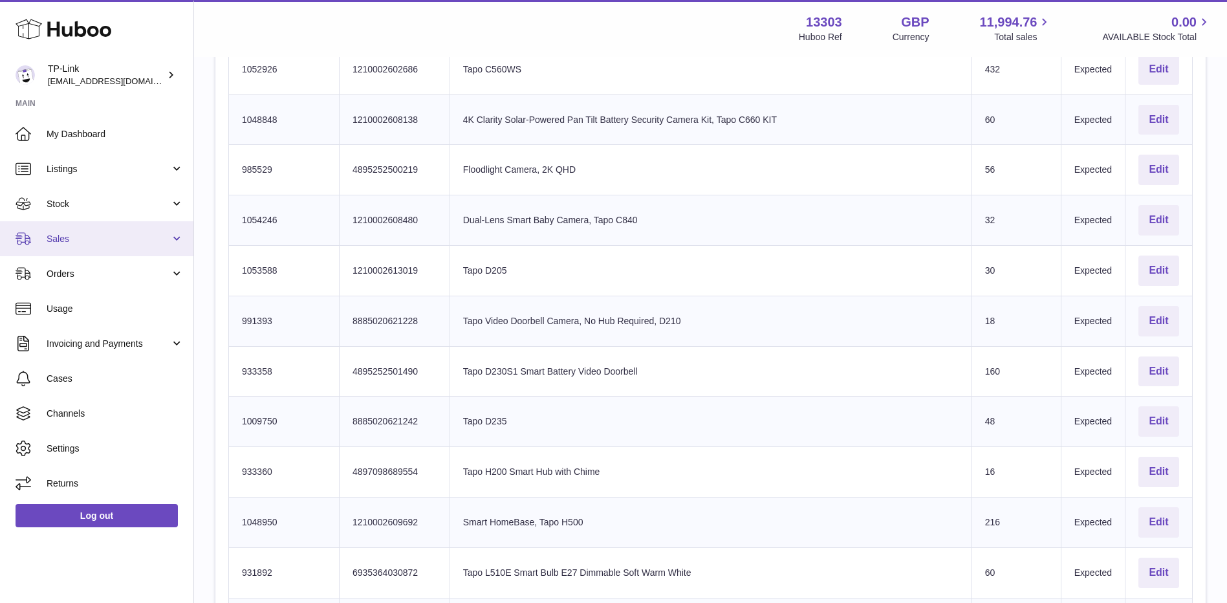
click at [92, 245] on link "Sales" at bounding box center [96, 238] width 193 height 35
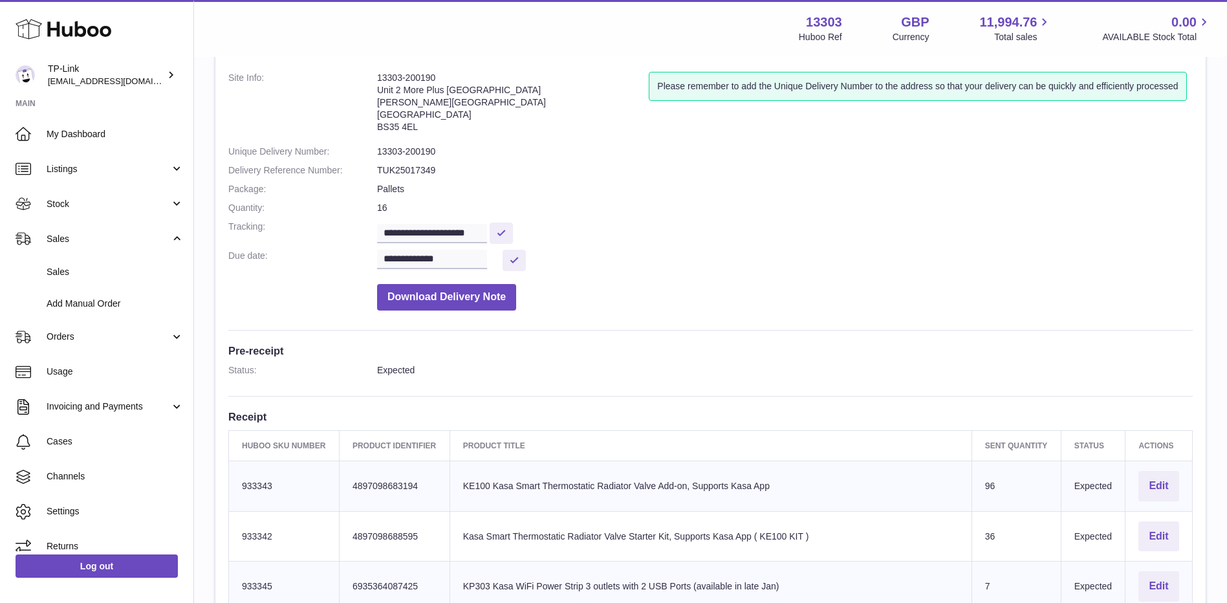
scroll to position [65, 0]
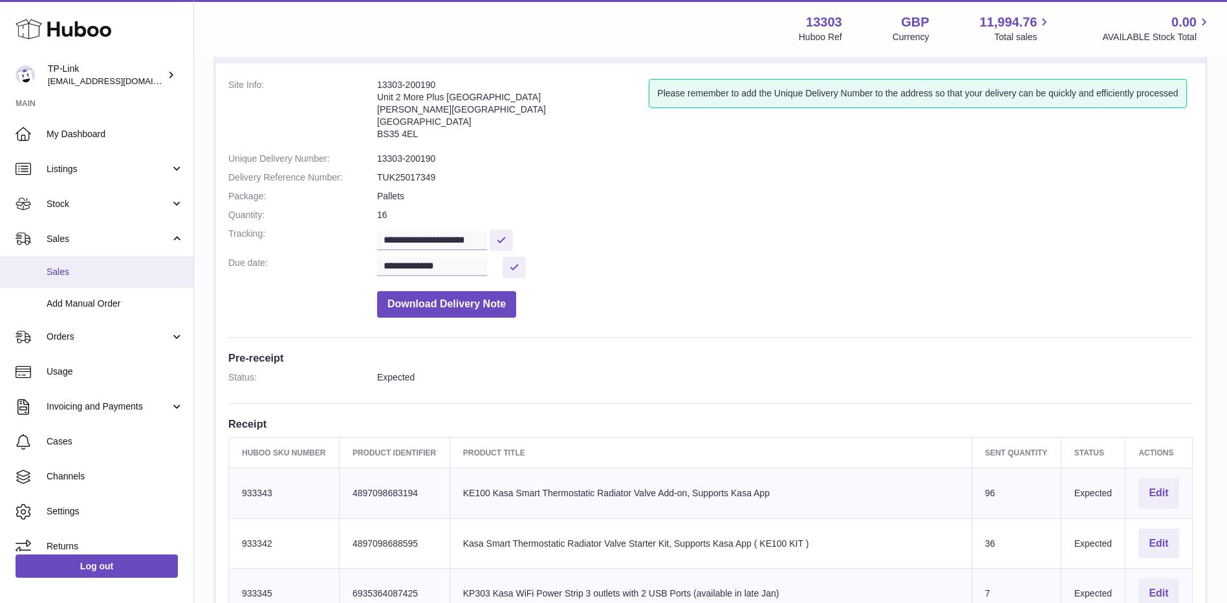
click at [60, 272] on span "Sales" at bounding box center [115, 272] width 137 height 12
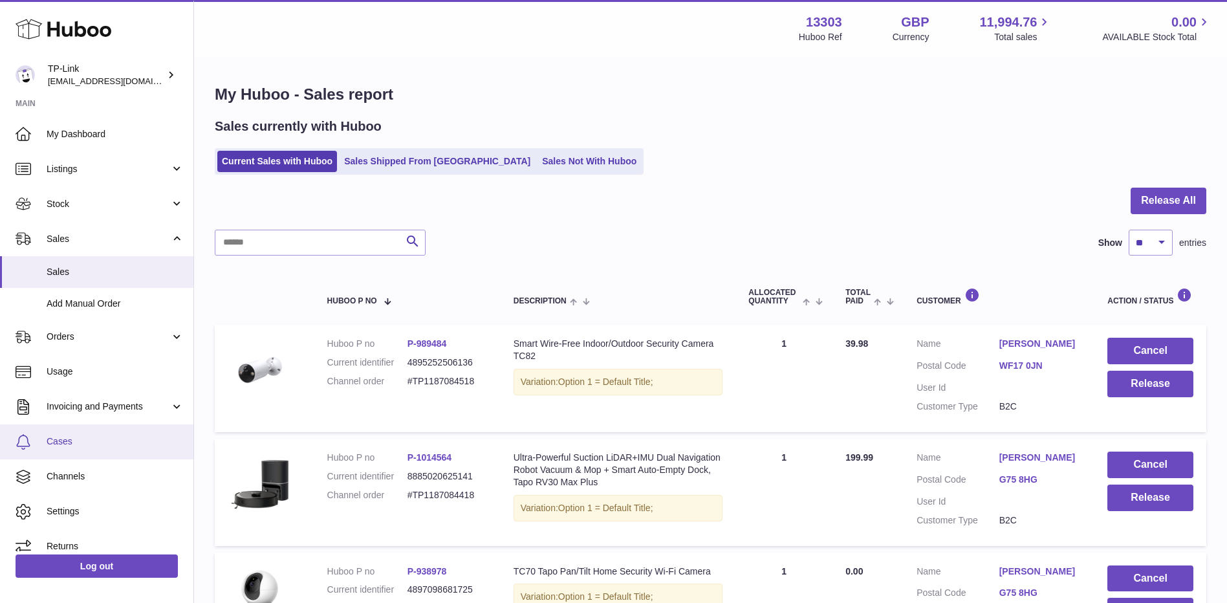
click at [71, 446] on span "Cases" at bounding box center [115, 441] width 137 height 12
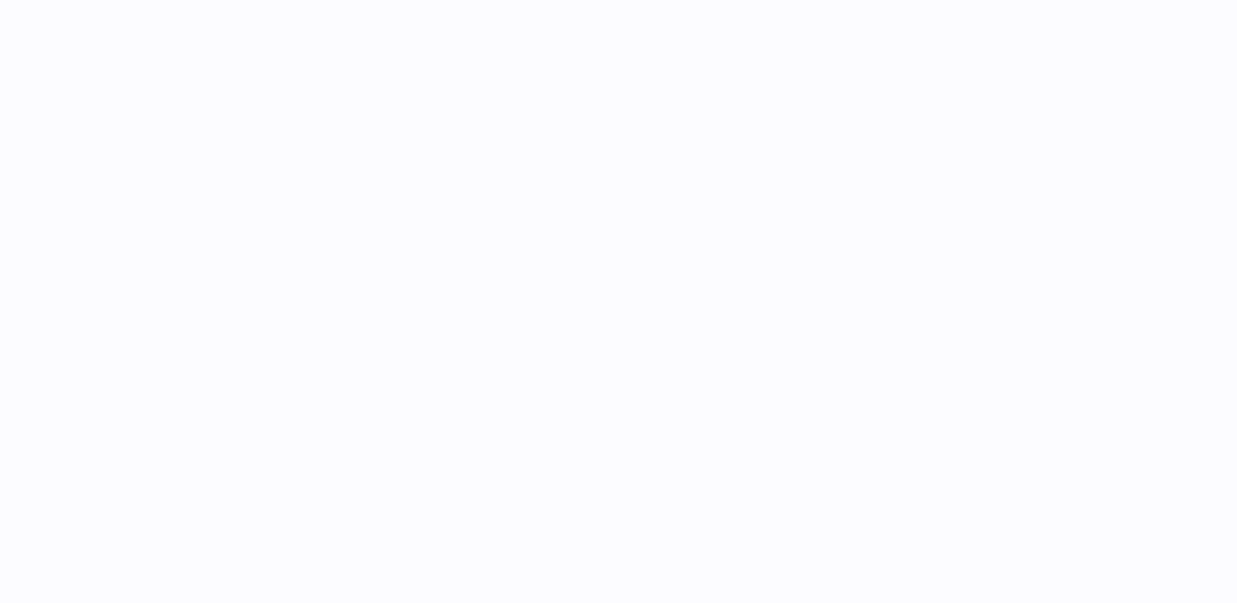
click at [1132, 68] on div at bounding box center [715, 84] width 1043 height 52
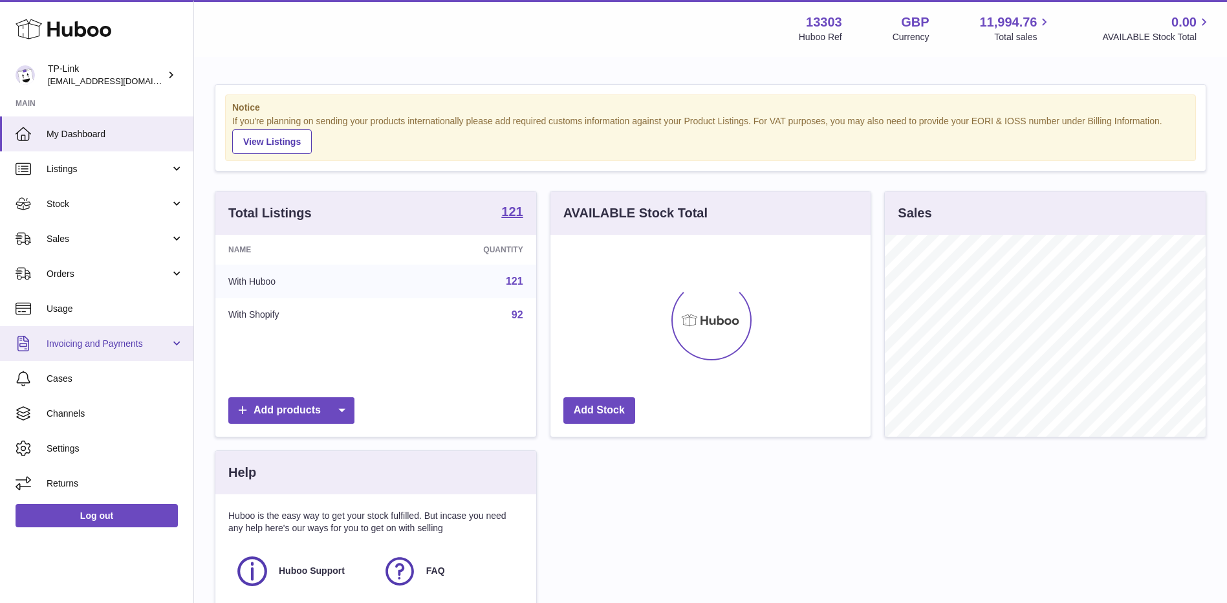
scroll to position [202, 320]
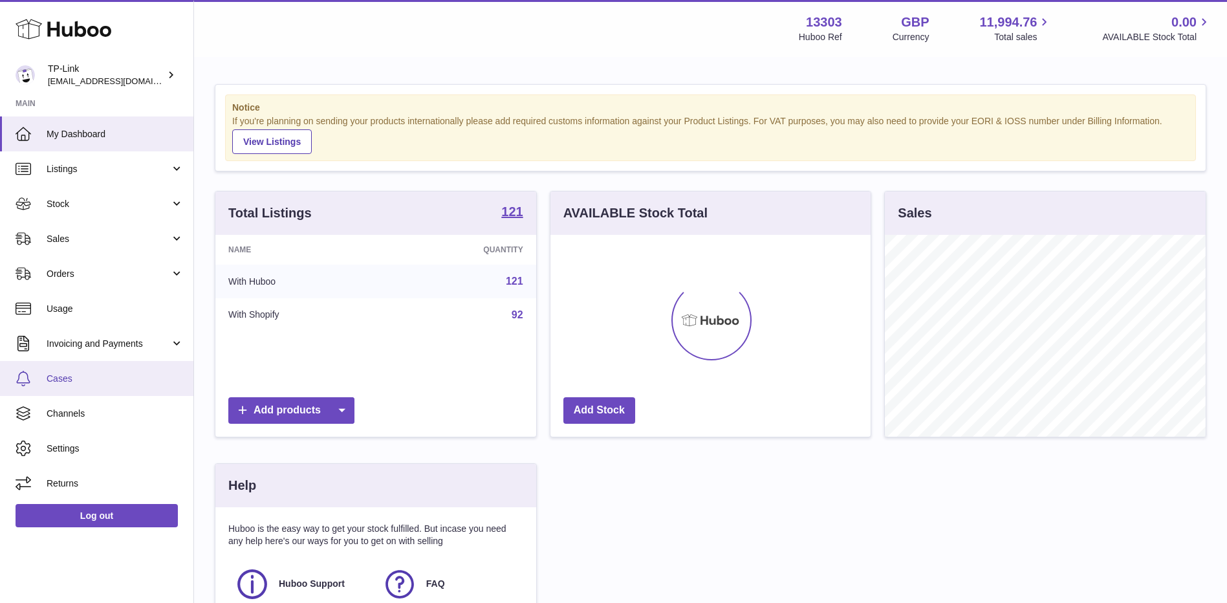
click at [71, 383] on span "Cases" at bounding box center [115, 379] width 137 height 12
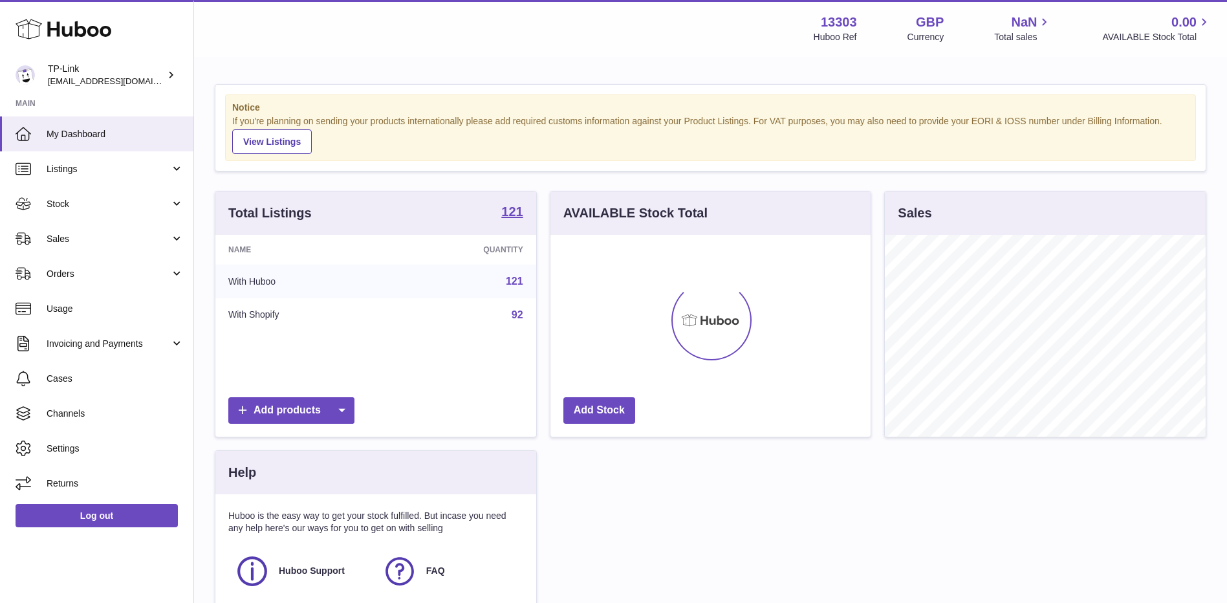
scroll to position [202, 320]
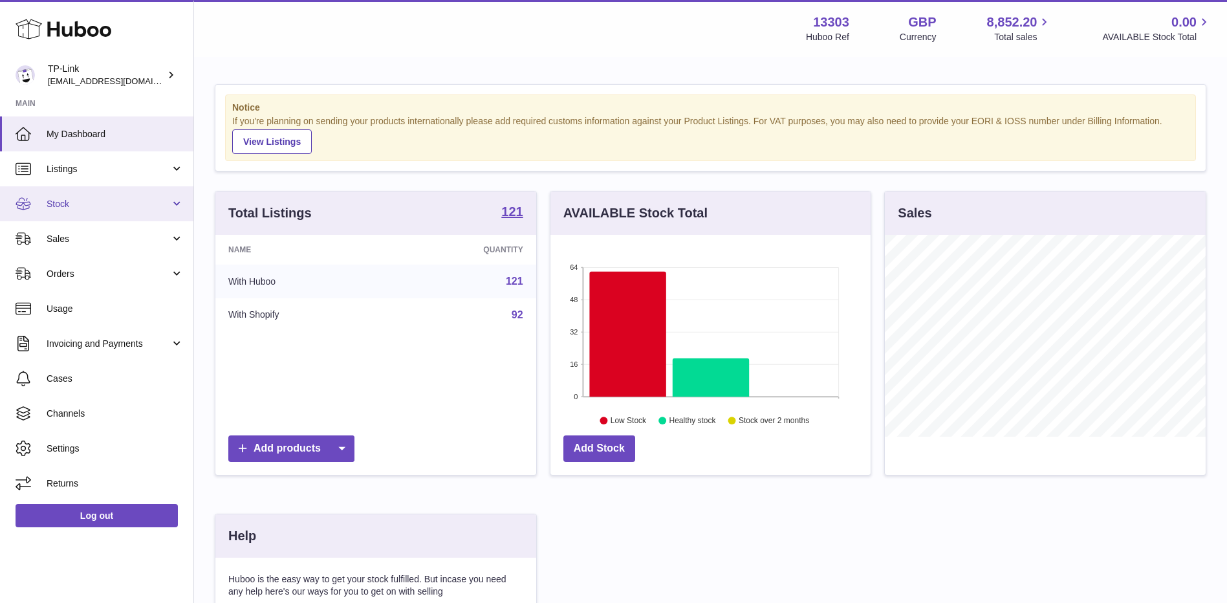
click at [100, 208] on span "Stock" at bounding box center [109, 204] width 124 height 12
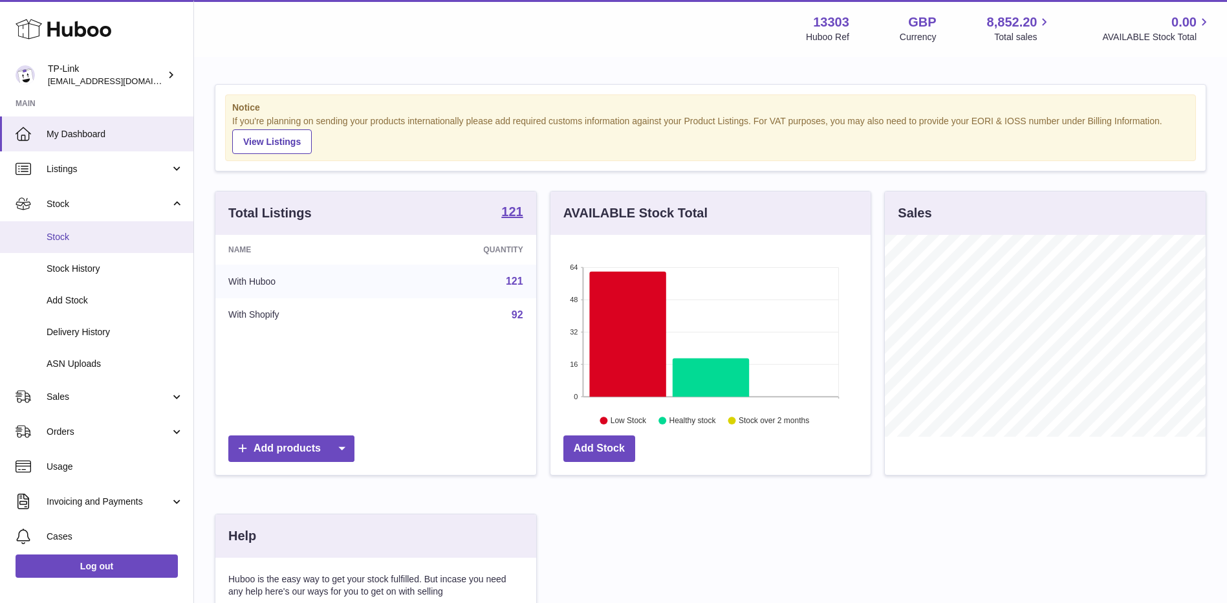
click at [99, 237] on span "Stock" at bounding box center [115, 237] width 137 height 12
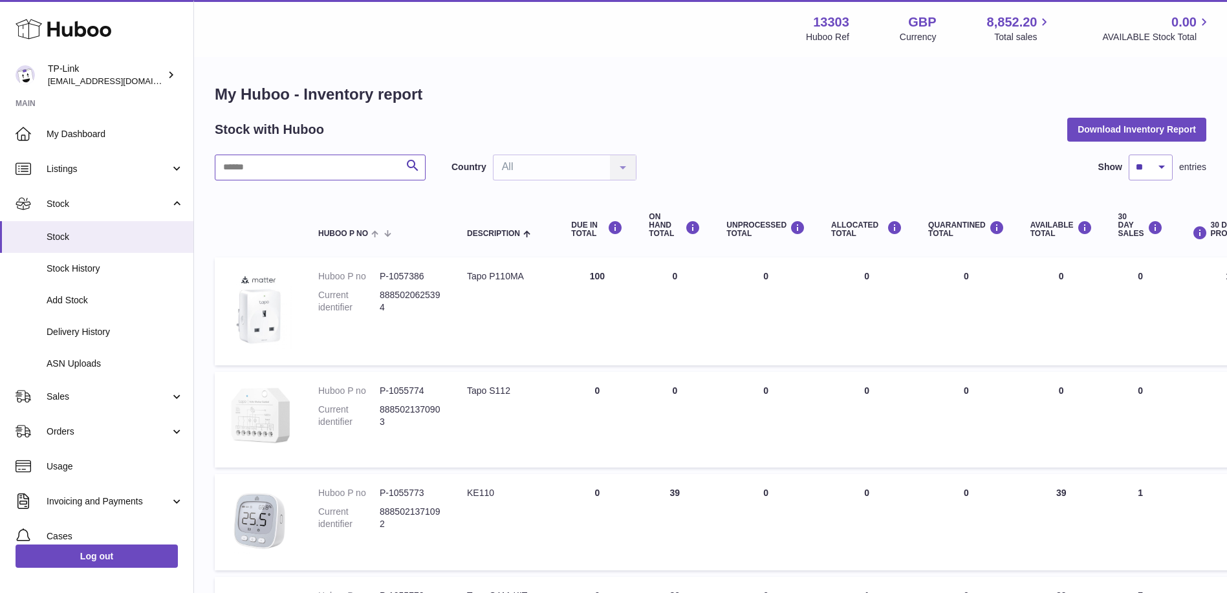
click at [326, 166] on input "text" at bounding box center [320, 168] width 211 height 26
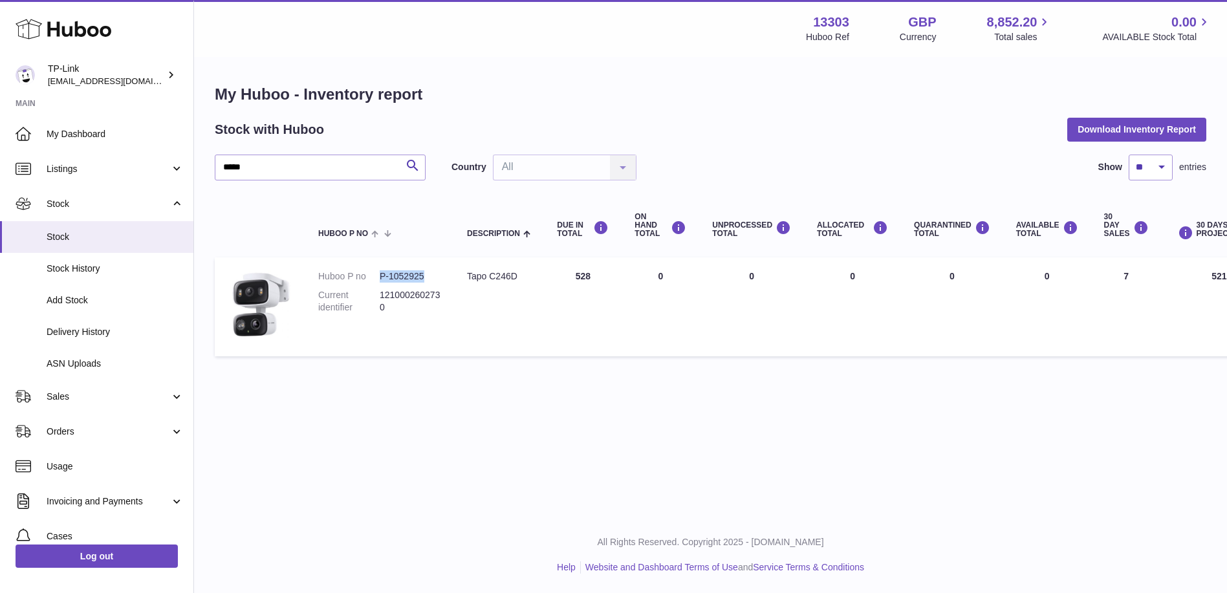
drag, startPoint x: 380, startPoint y: 277, endPoint x: 423, endPoint y: 275, distance: 43.4
click at [423, 275] on dd "P-1052925" at bounding box center [410, 276] width 61 height 12
copy dd "P-1052925"
drag, startPoint x: 339, startPoint y: 160, endPoint x: 219, endPoint y: 162, distance: 120.3
click at [219, 162] on input "*****" at bounding box center [320, 168] width 211 height 26
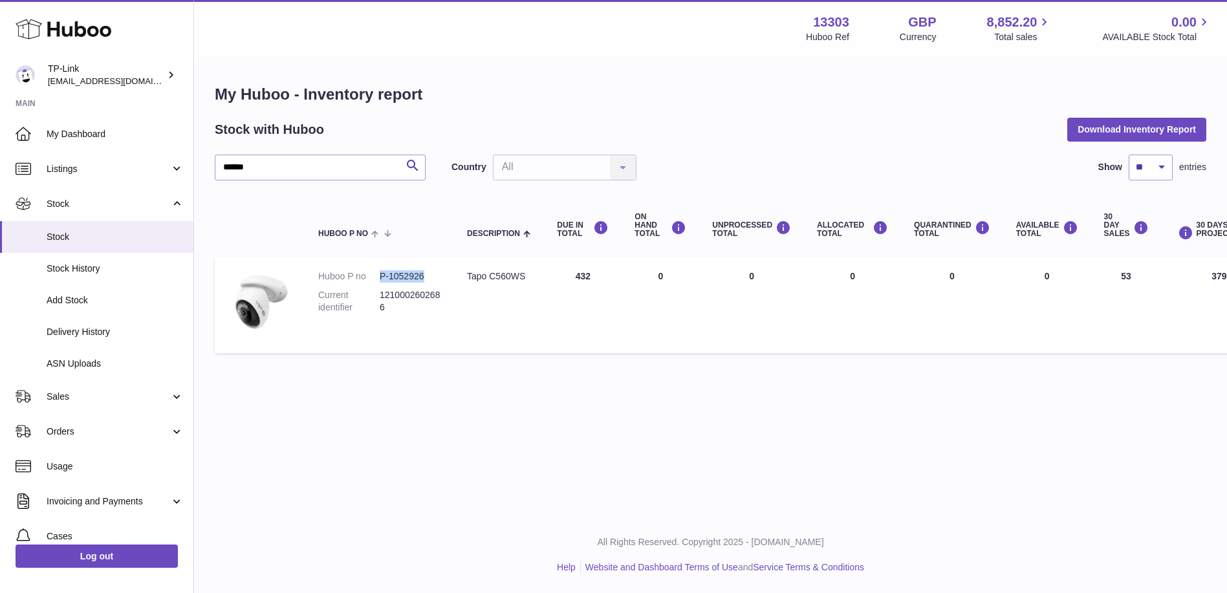
drag, startPoint x: 380, startPoint y: 279, endPoint x: 424, endPoint y: 277, distance: 44.0
click at [424, 277] on dd "P-1052926" at bounding box center [410, 276] width 61 height 12
copy dd "P-1052926"
drag, startPoint x: 283, startPoint y: 169, endPoint x: 170, endPoint y: 169, distance: 113.2
click at [170, 169] on div "Huboo TP-Link [EMAIL_ADDRESS][DOMAIN_NAME] Main My Dashboard Listings Not with …" at bounding box center [613, 296] width 1227 height 593
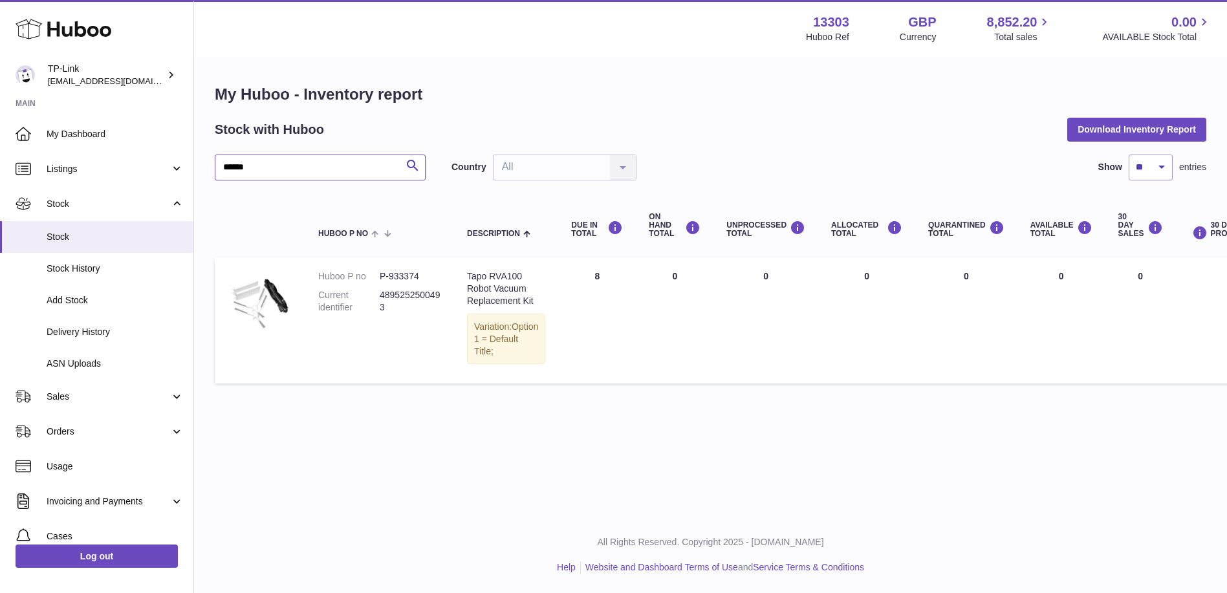
type input "******"
drag, startPoint x: 380, startPoint y: 274, endPoint x: 417, endPoint y: 272, distance: 36.9
click at [417, 272] on dd "P-933374" at bounding box center [410, 276] width 61 height 12
copy dd "P-933374"
click at [96, 211] on link "Stock" at bounding box center [96, 203] width 193 height 35
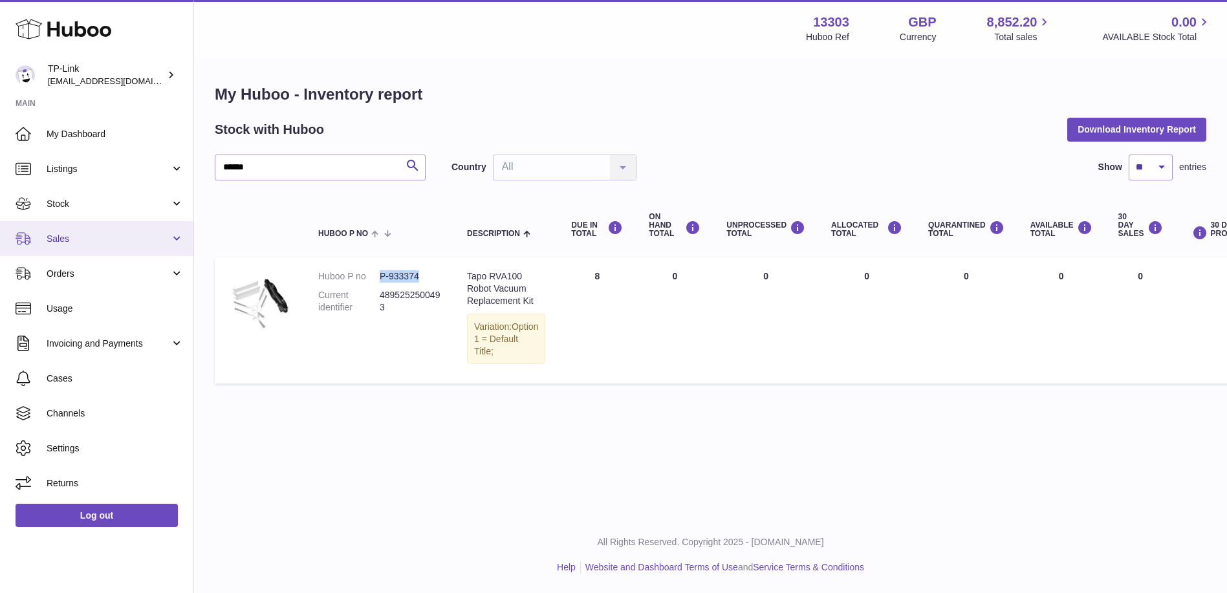
click at [84, 246] on link "Sales" at bounding box center [96, 238] width 193 height 35
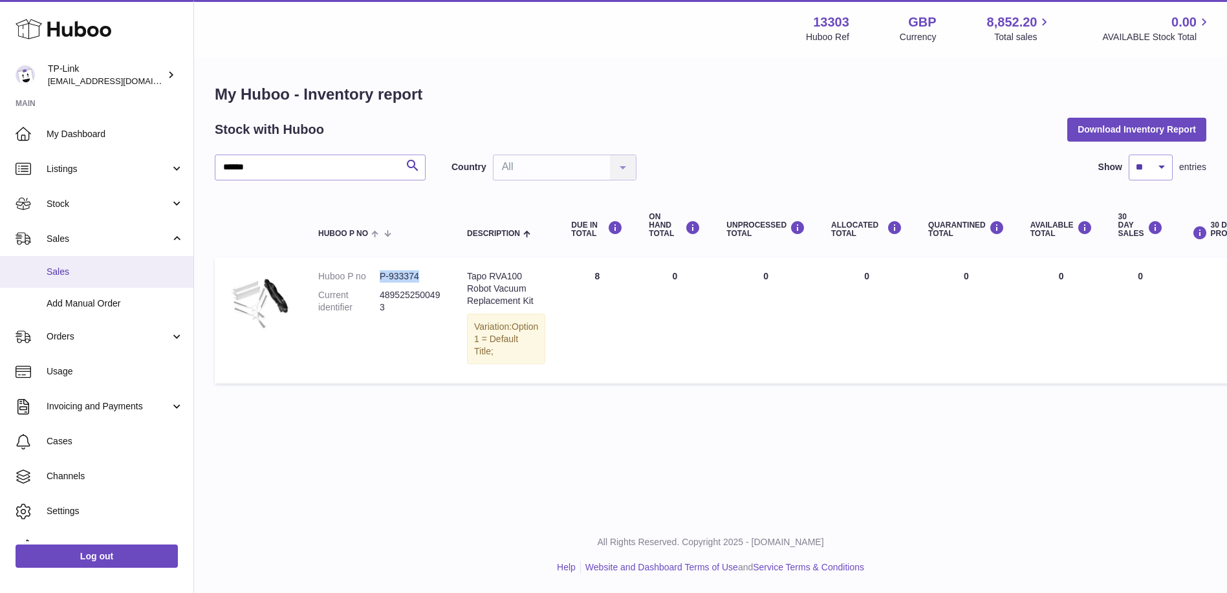
click at [88, 261] on link "Sales" at bounding box center [96, 272] width 193 height 32
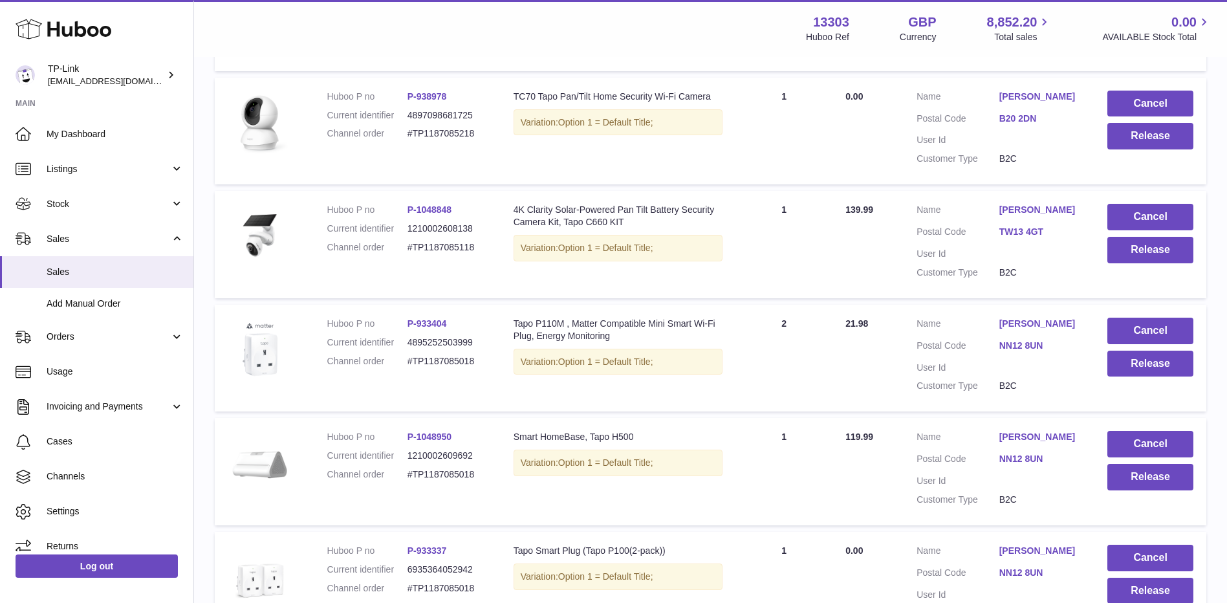
scroll to position [970, 0]
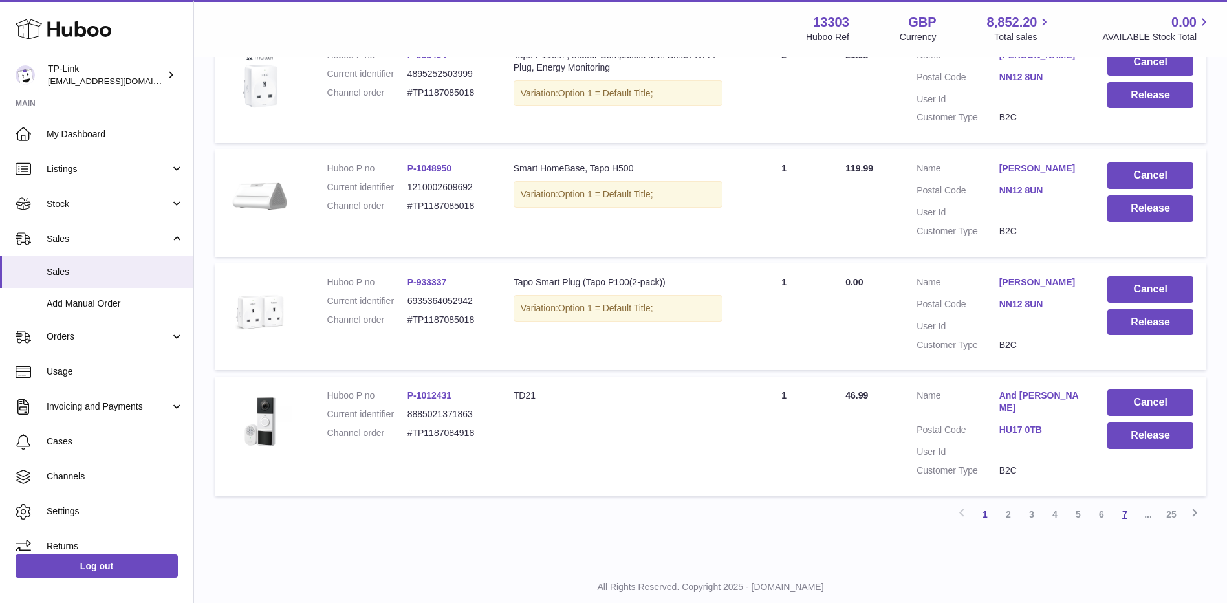
click at [1126, 524] on link "7" at bounding box center [1124, 514] width 23 height 23
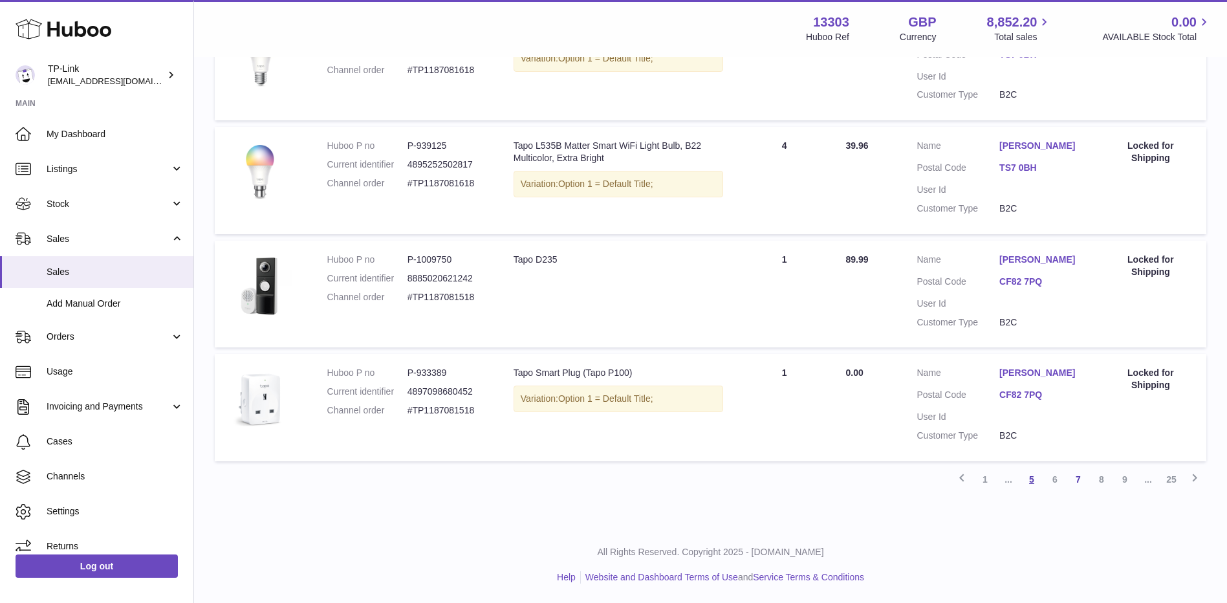
click at [1028, 479] on link "5" at bounding box center [1031, 479] width 23 height 23
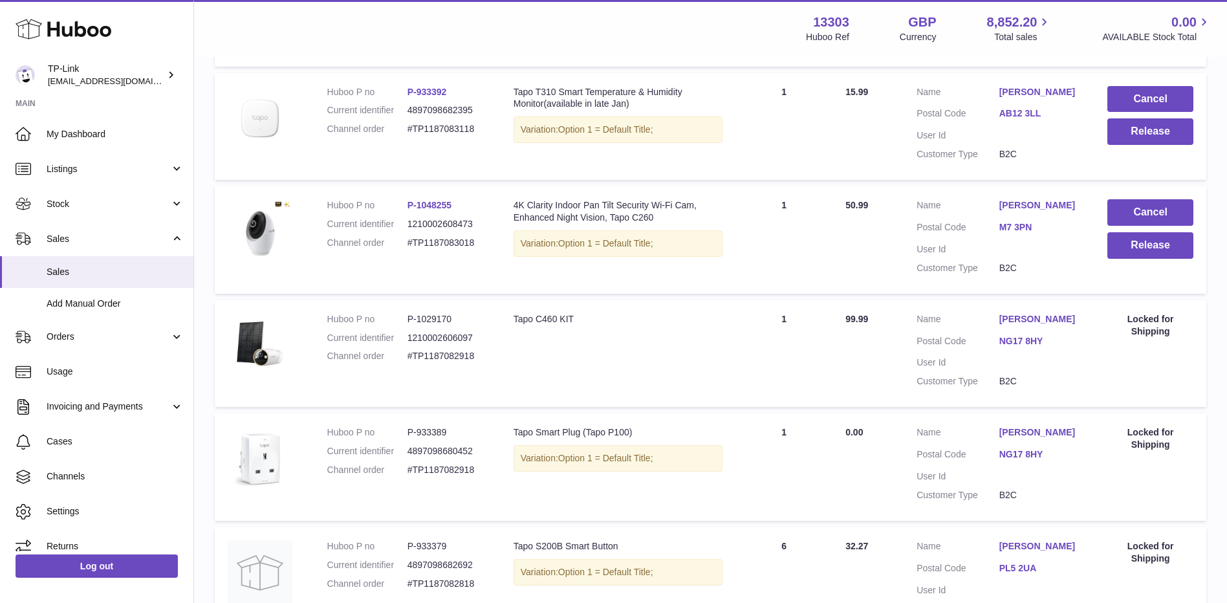
scroll to position [705, 0]
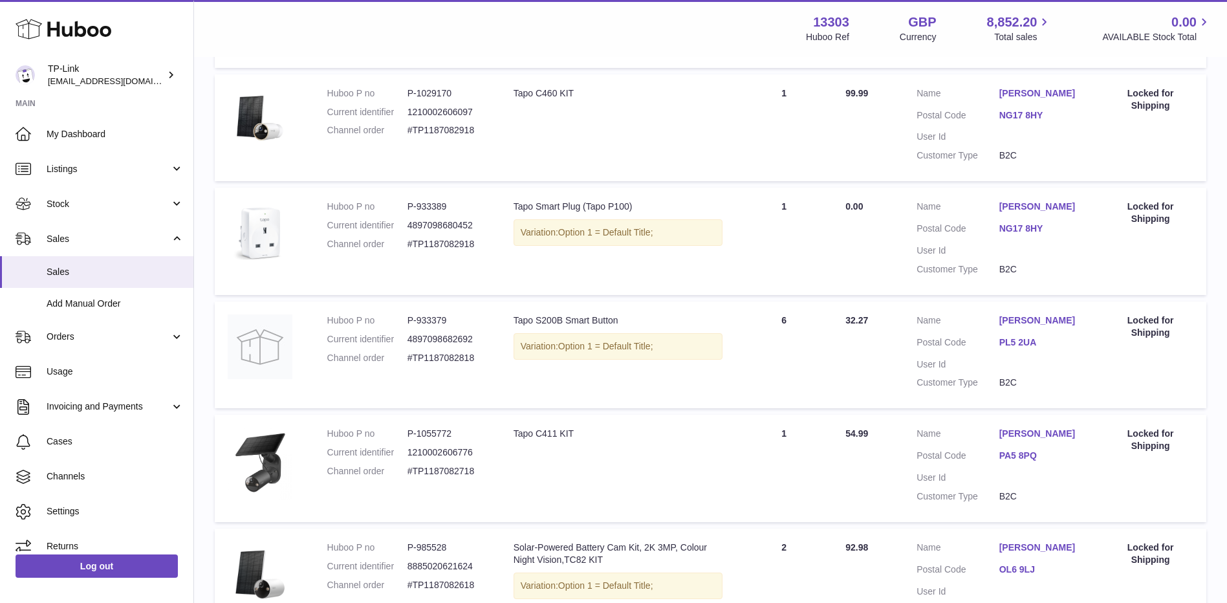
click at [870, 371] on td "Total Paid 32.27" at bounding box center [868, 354] width 71 height 107
click at [870, 396] on td "Total Paid 32.27" at bounding box center [868, 354] width 71 height 107
click at [747, 89] on td "Quantity Sold 1" at bounding box center [784, 127] width 97 height 107
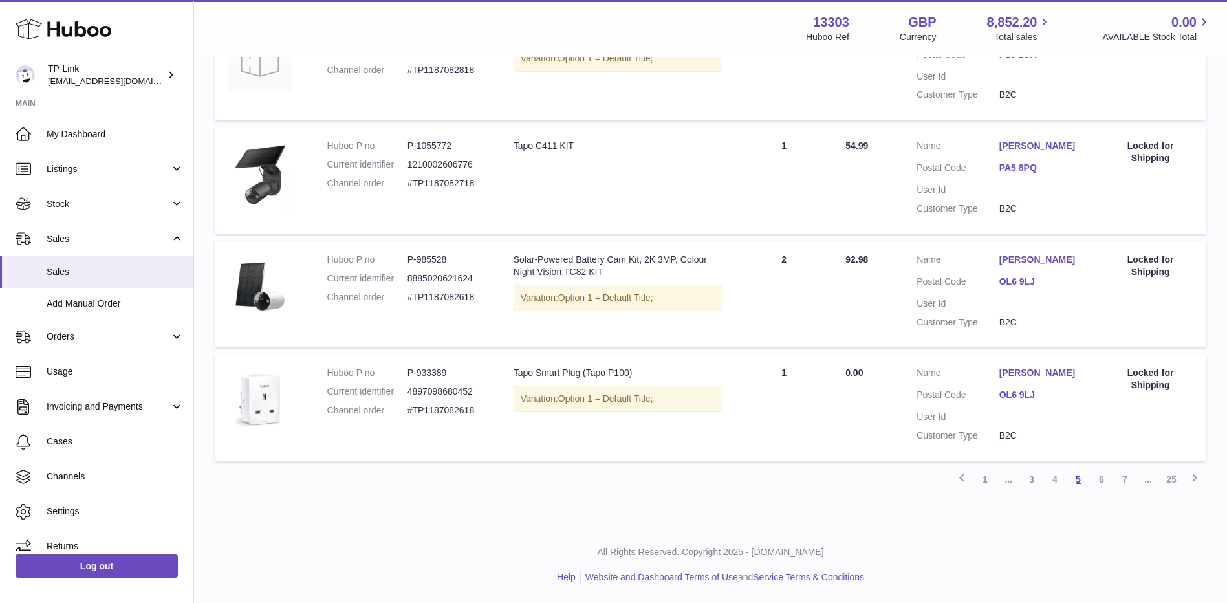
click at [1077, 477] on link "5" at bounding box center [1078, 479] width 23 height 23
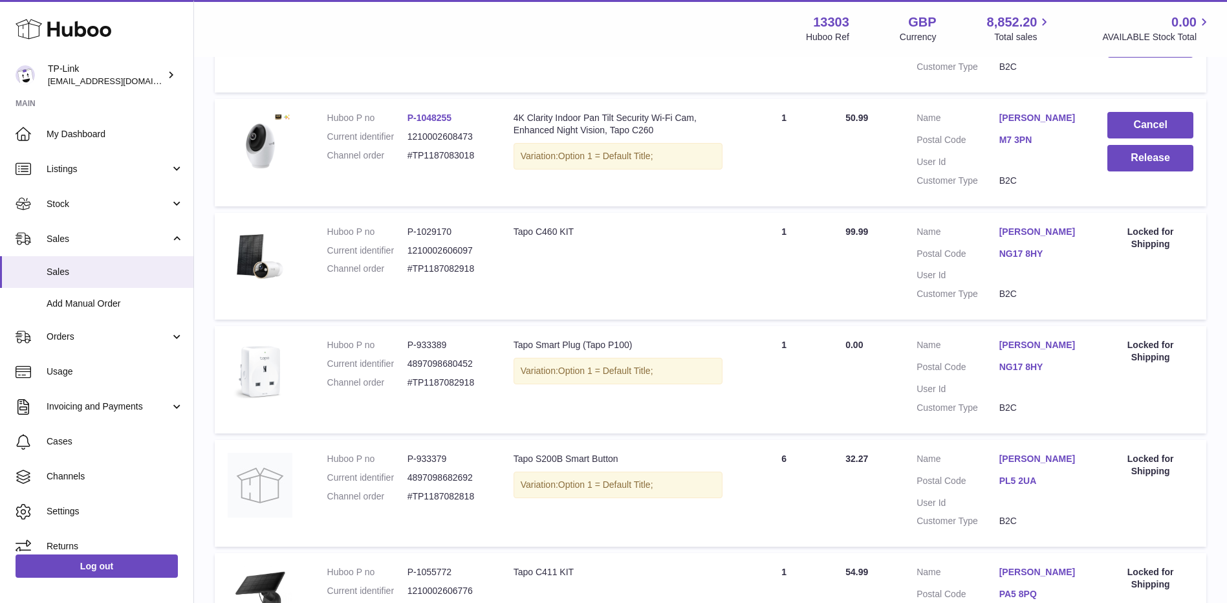
scroll to position [540, 0]
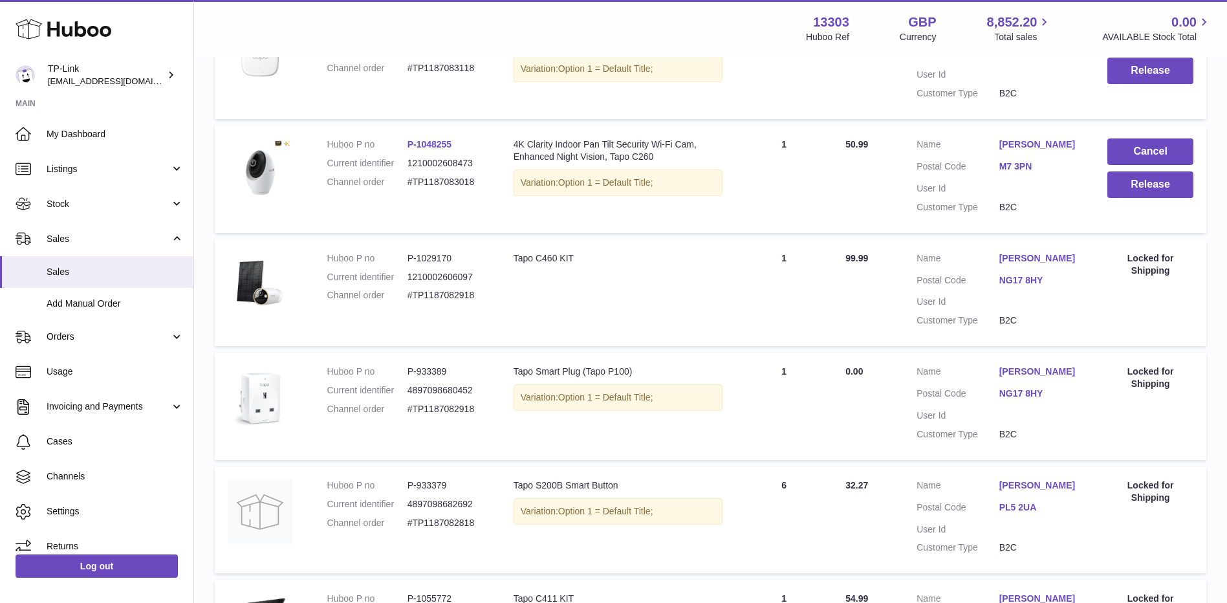
click at [289, 207] on td at bounding box center [265, 179] width 100 height 107
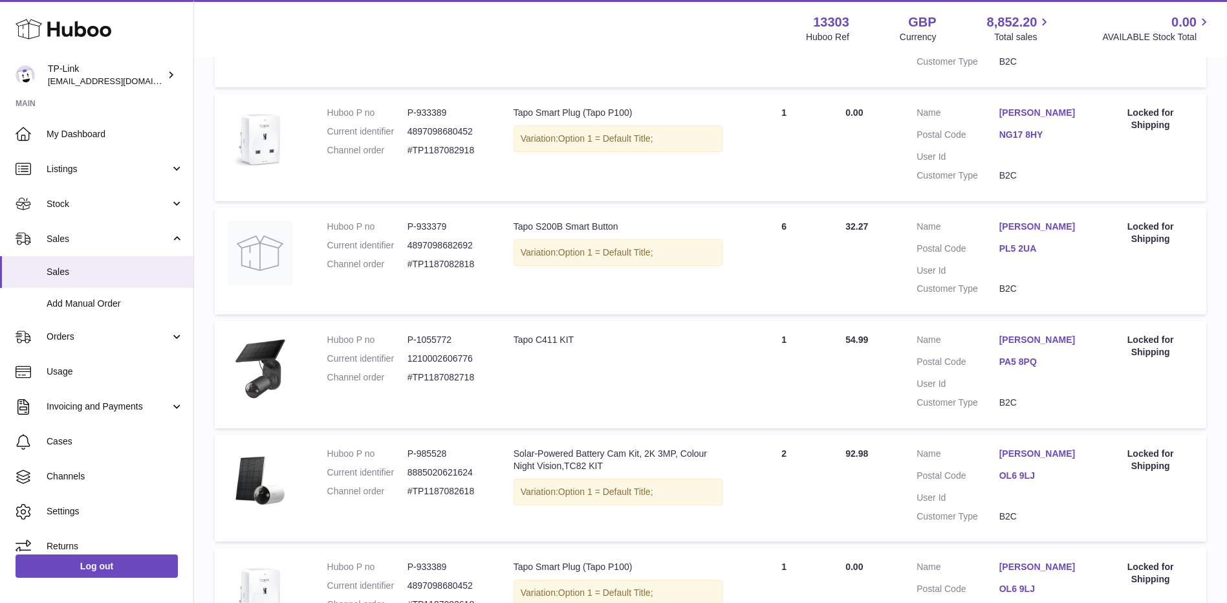
scroll to position [993, 0]
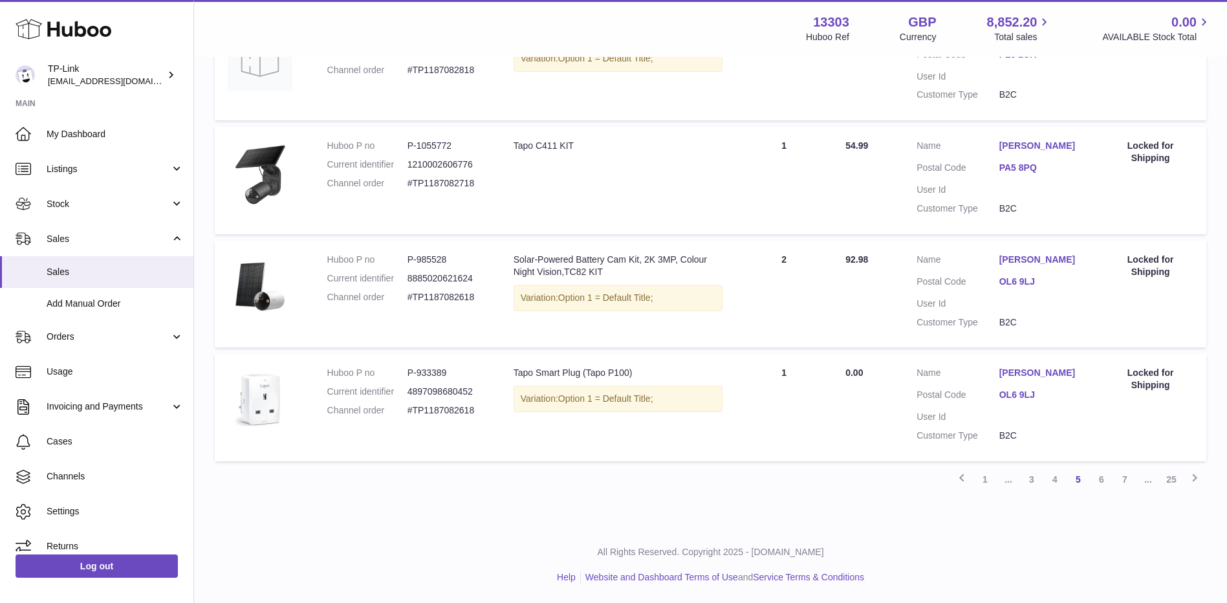
click at [979, 481] on link "1" at bounding box center [985, 479] width 23 height 23
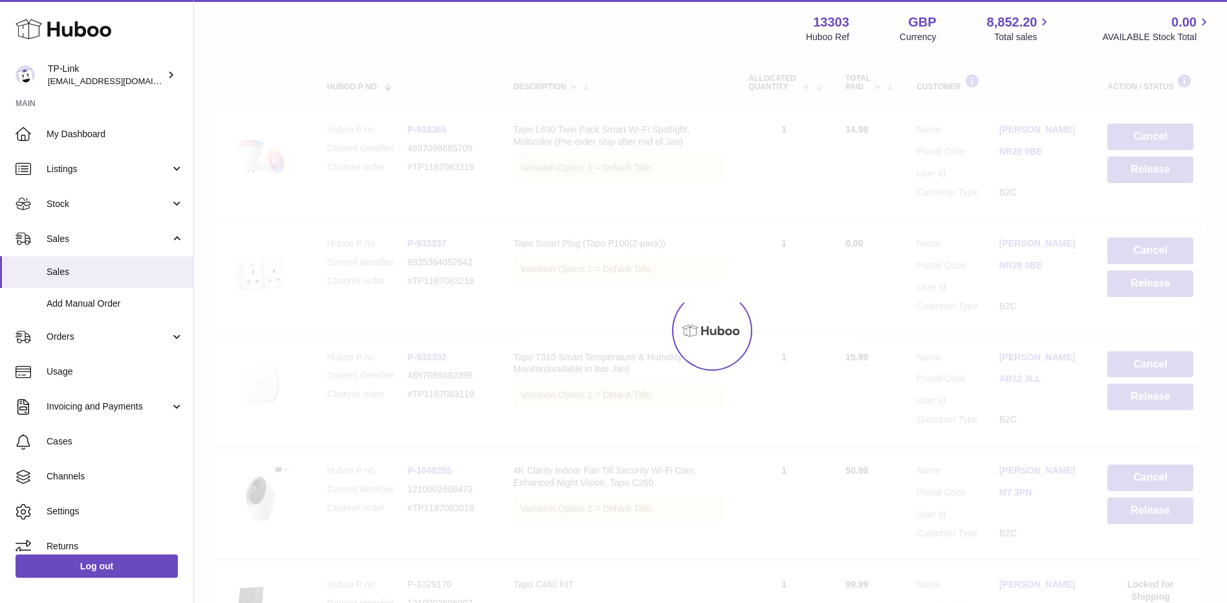
scroll to position [58, 0]
